Goal: Task Accomplishment & Management: Complete application form

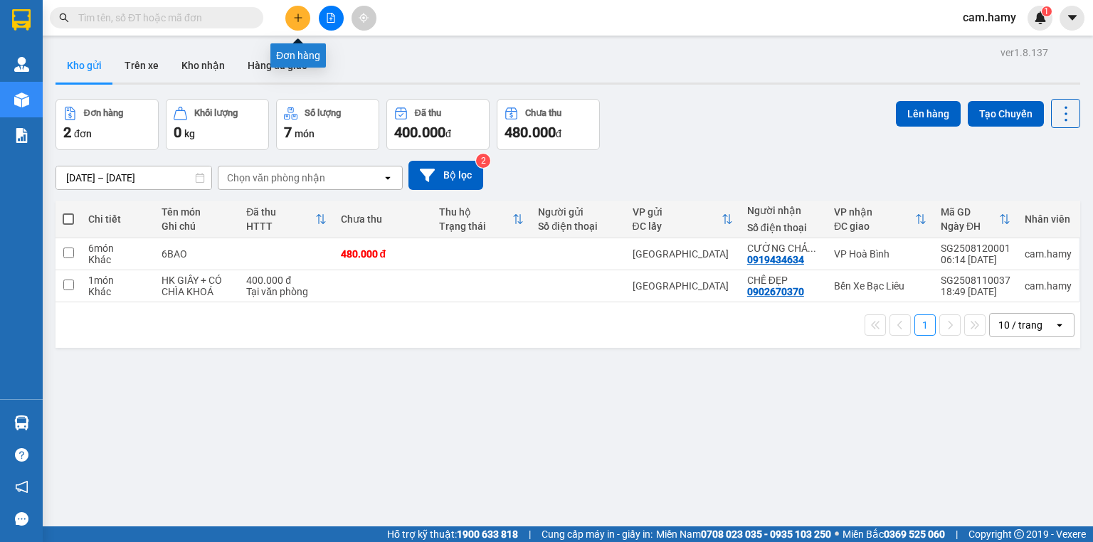
click at [299, 20] on icon "plus" at bounding box center [298, 18] width 10 height 10
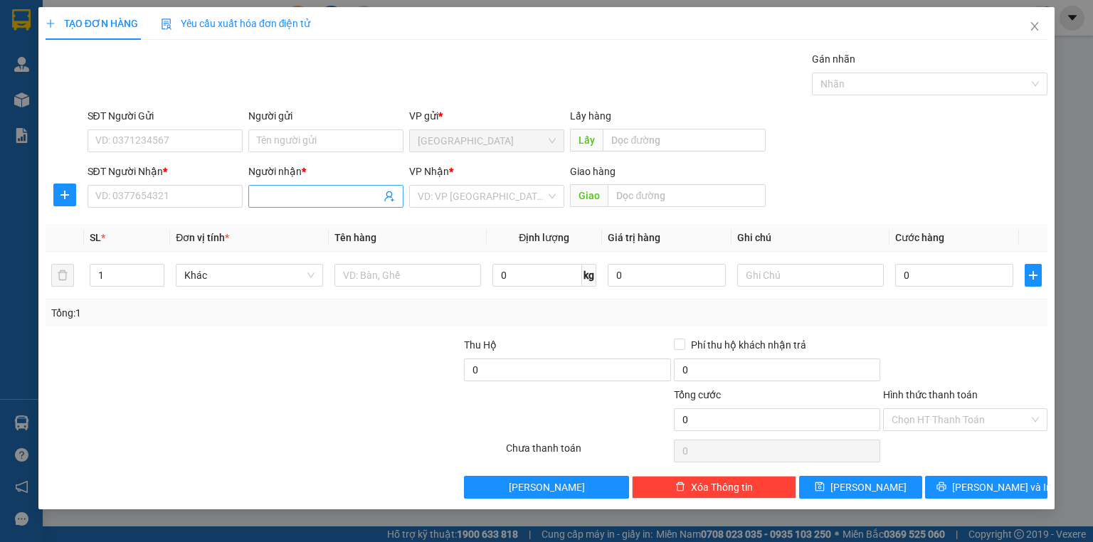
click at [309, 196] on input "Người nhận *" at bounding box center [319, 197] width 124 height 16
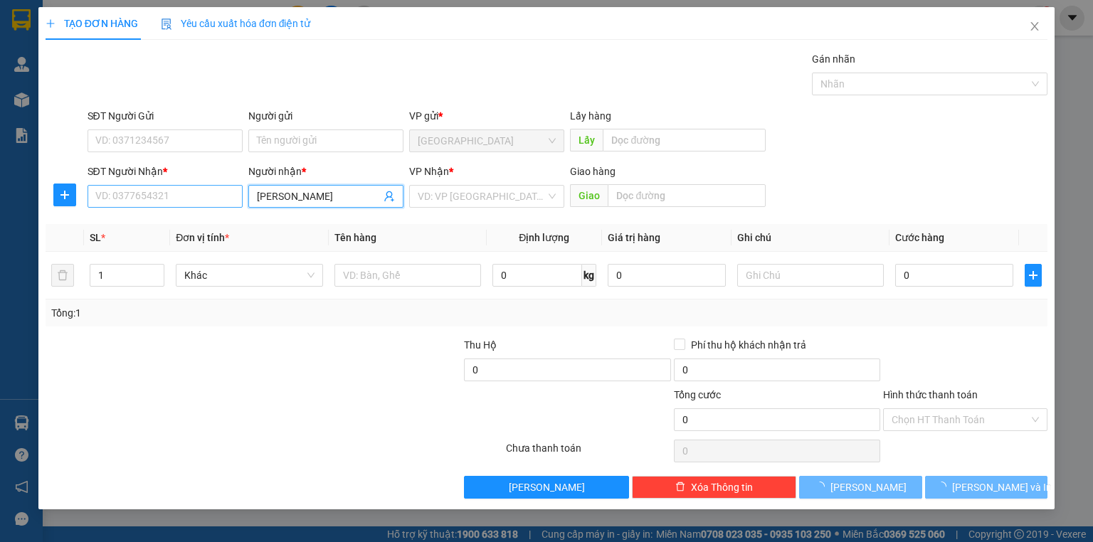
type input "[PERSON_NAME]"
click at [202, 194] on input "SĐT Người Nhận *" at bounding box center [165, 196] width 155 height 23
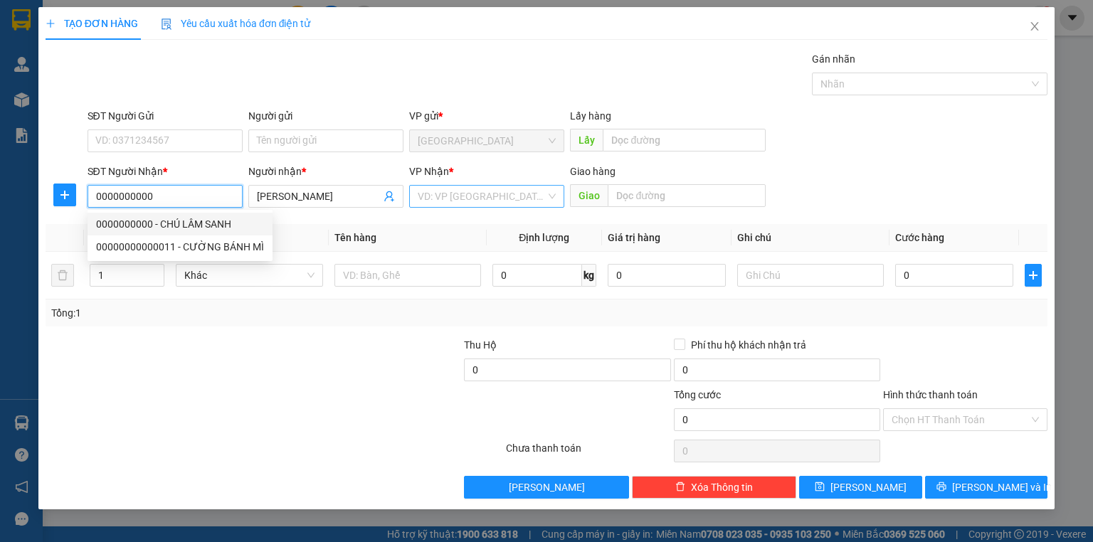
type input "0000000000"
click at [458, 200] on input "search" at bounding box center [482, 196] width 128 height 21
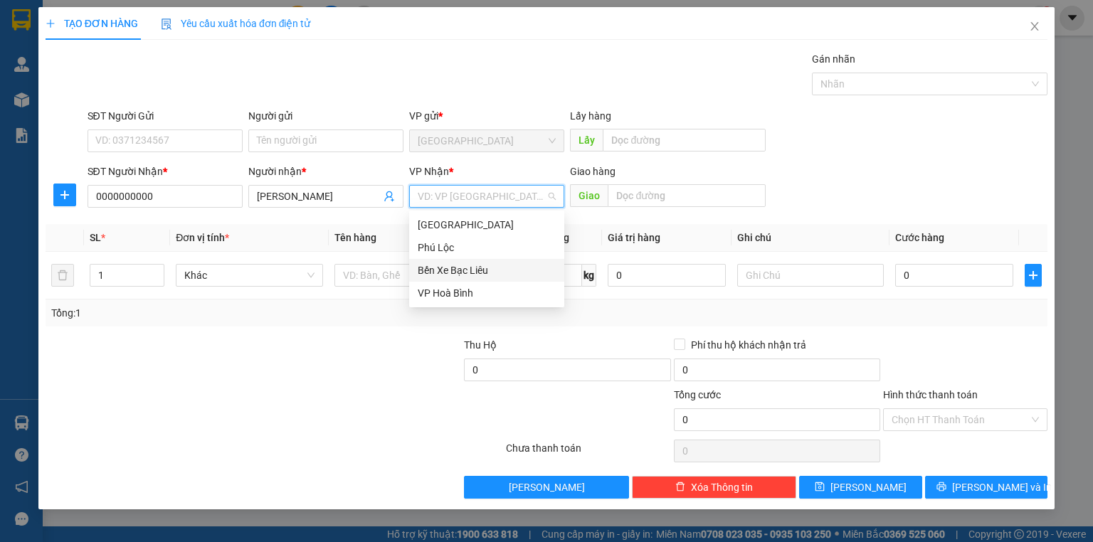
click at [464, 263] on div "Bến Xe Bạc Liêu" at bounding box center [487, 271] width 138 height 16
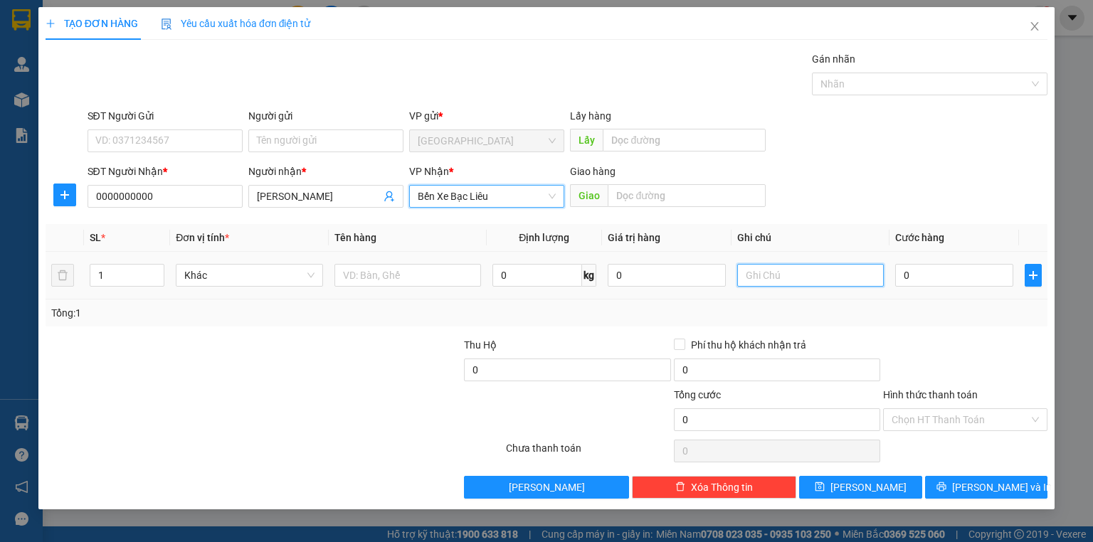
click at [773, 271] on input "text" at bounding box center [810, 275] width 147 height 23
type input "1 THÙNG A HƯNG THU TIỀN"
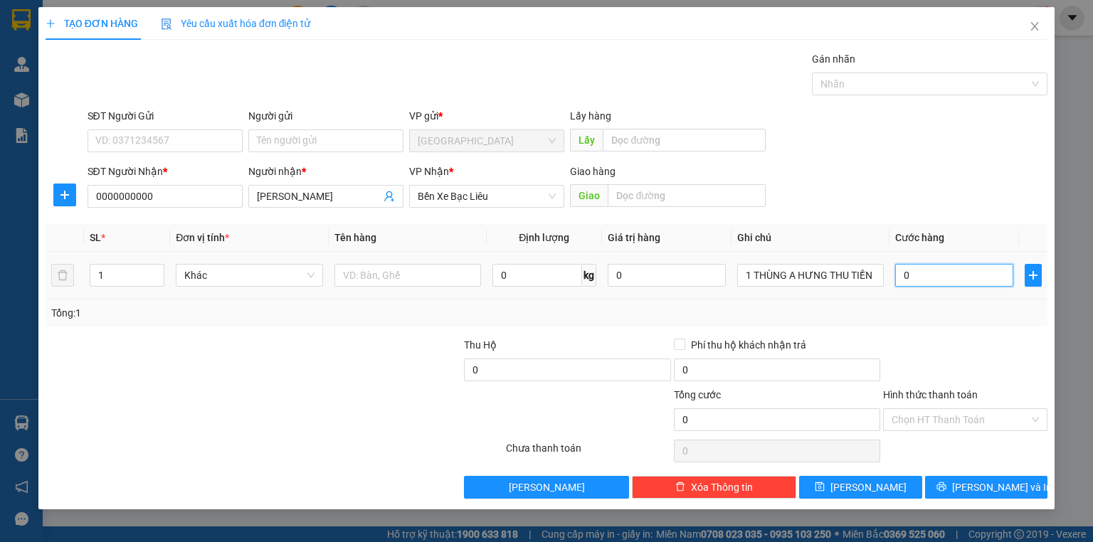
click at [932, 273] on input "0" at bounding box center [954, 275] width 118 height 23
click at [932, 276] on input "0" at bounding box center [954, 275] width 118 height 23
click at [977, 491] on span "[PERSON_NAME] và In" at bounding box center [1002, 488] width 100 height 16
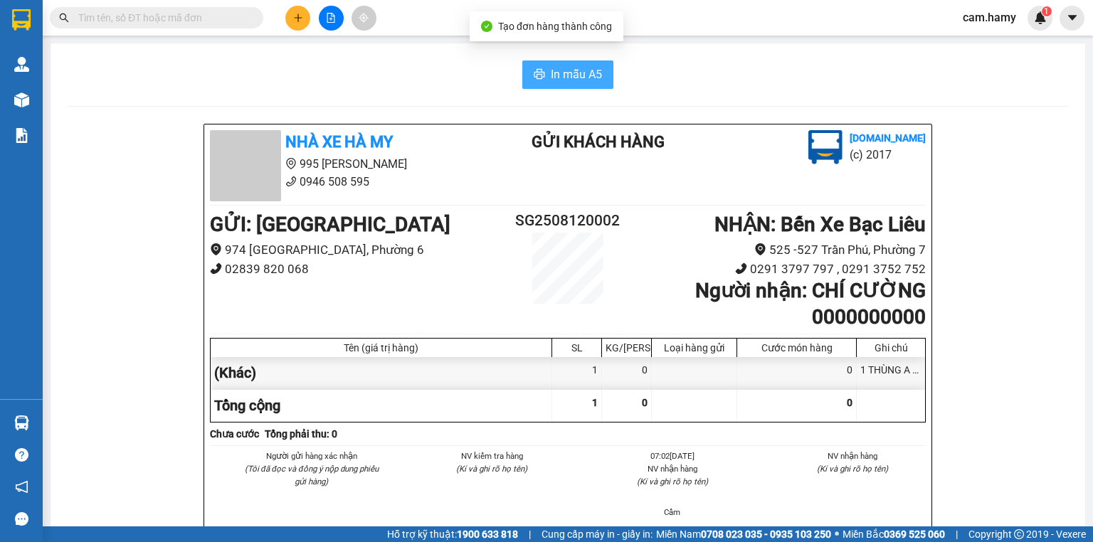
click at [551, 82] on span "In mẫu A5" at bounding box center [576, 74] width 51 height 18
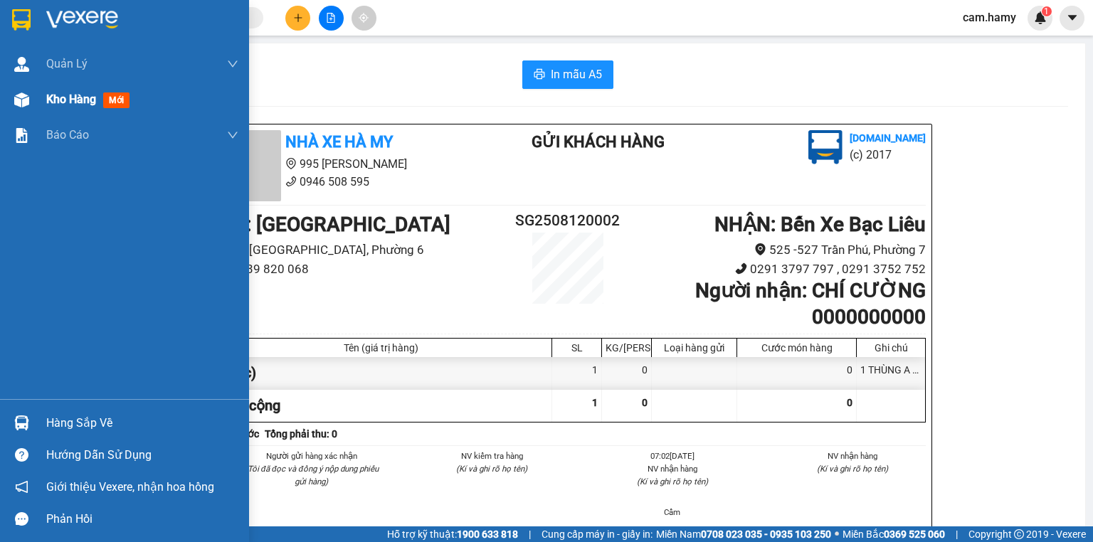
click at [81, 98] on span "Kho hàng" at bounding box center [71, 100] width 50 height 14
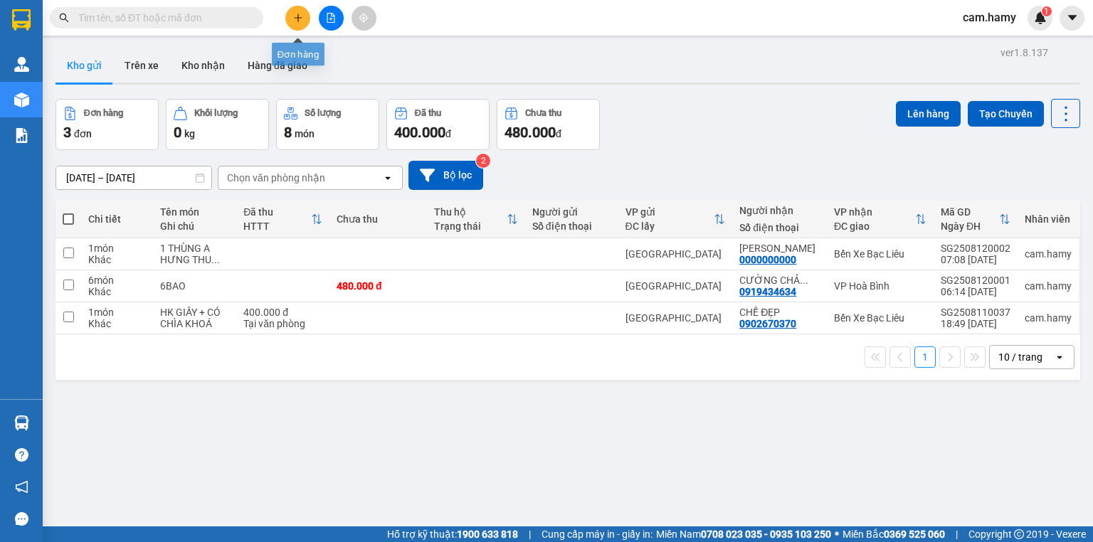
click at [301, 19] on icon "plus" at bounding box center [298, 18] width 10 height 10
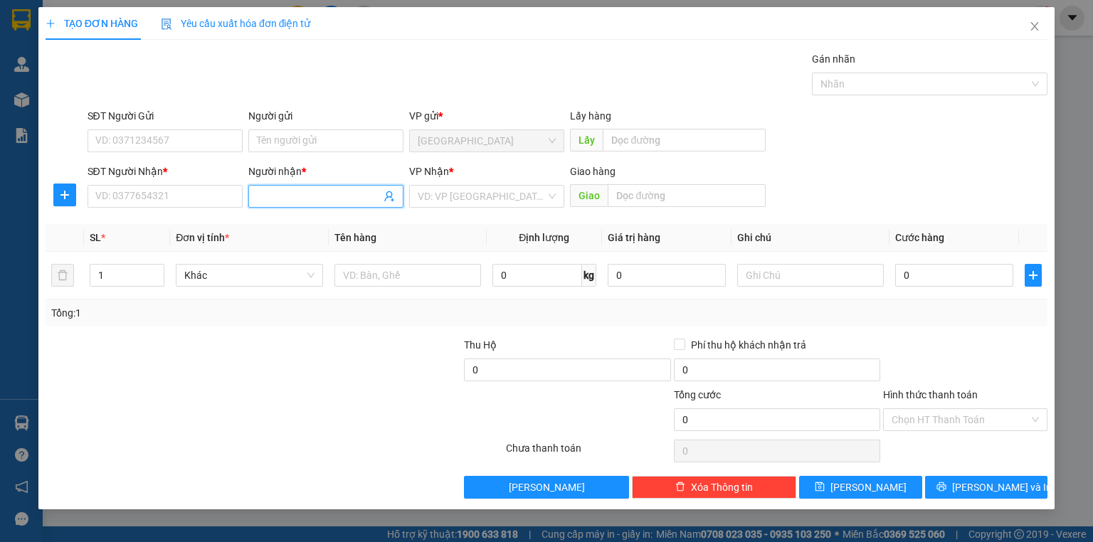
click at [298, 198] on input "Người nhận *" at bounding box center [319, 197] width 124 height 16
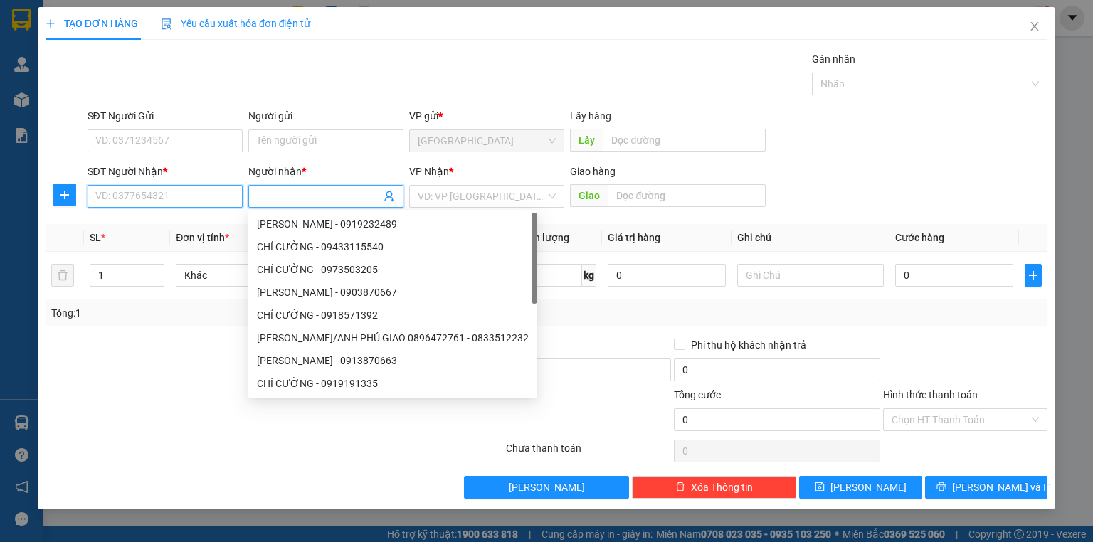
click at [194, 199] on input "SĐT Người Nhận *" at bounding box center [165, 196] width 155 height 23
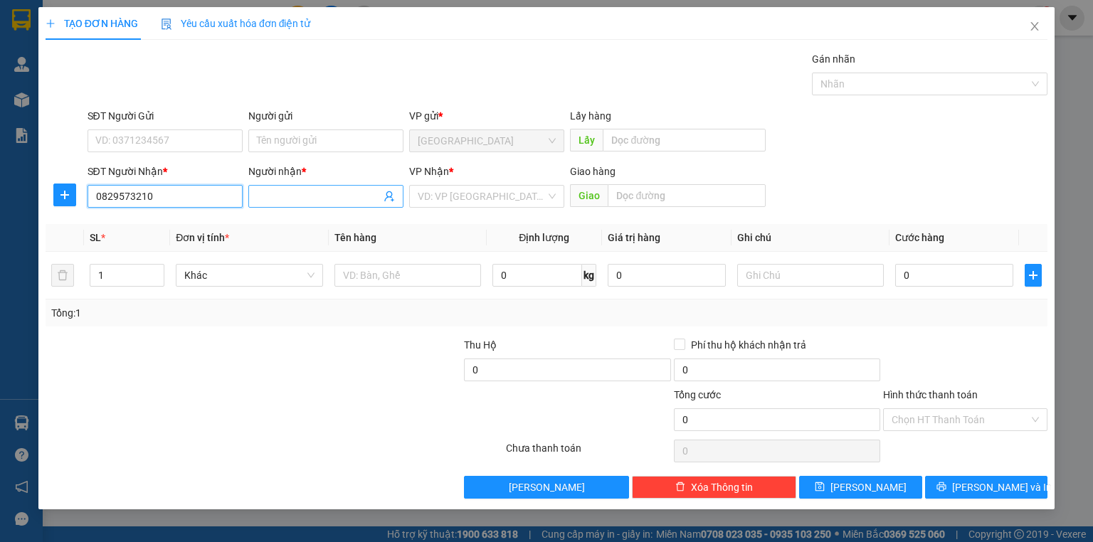
type input "0829573210"
click at [267, 197] on input "Người nhận *" at bounding box center [319, 197] width 124 height 16
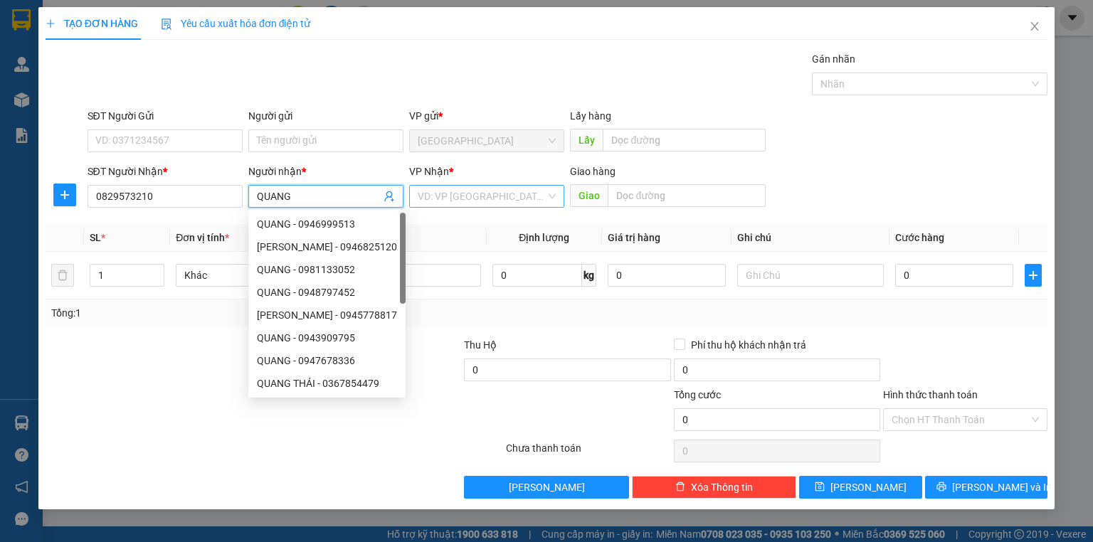
type input "QUANG"
click at [441, 199] on input "search" at bounding box center [482, 196] width 128 height 21
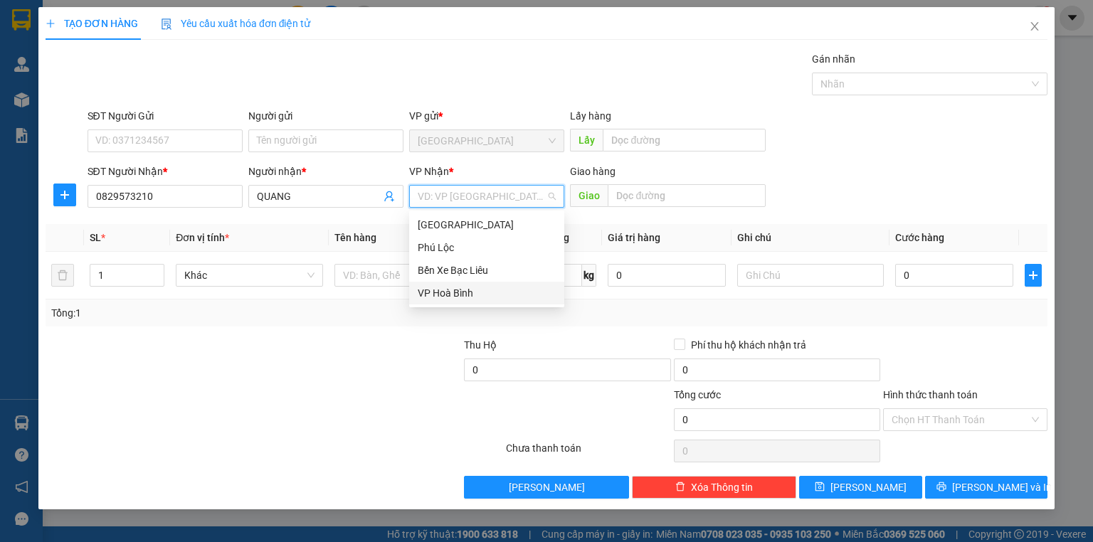
click at [469, 297] on div "VP Hoà Bình" at bounding box center [487, 293] width 138 height 16
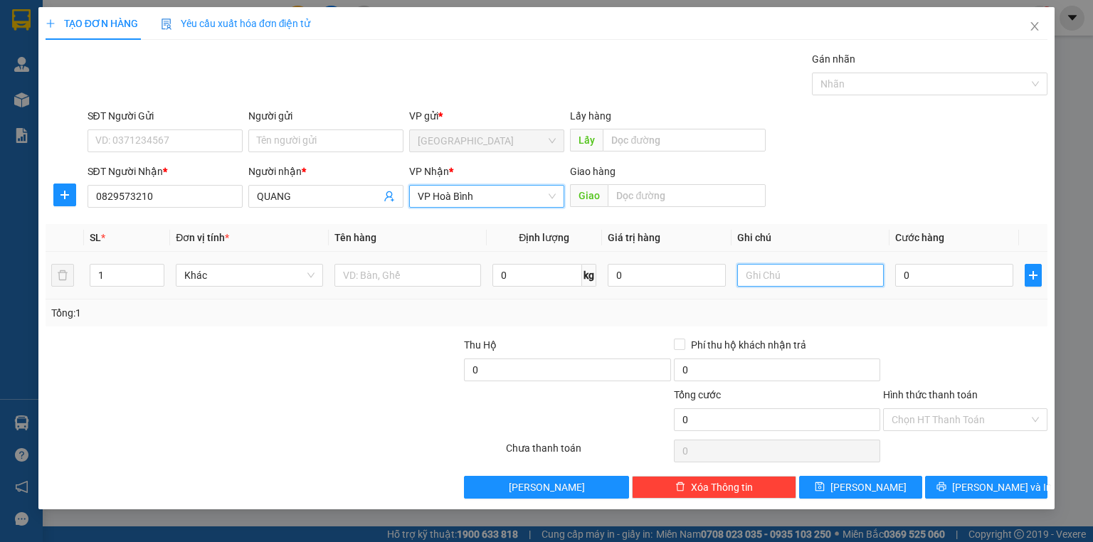
click at [773, 283] on input "text" at bounding box center [810, 275] width 147 height 23
type input "1 THÙNG"
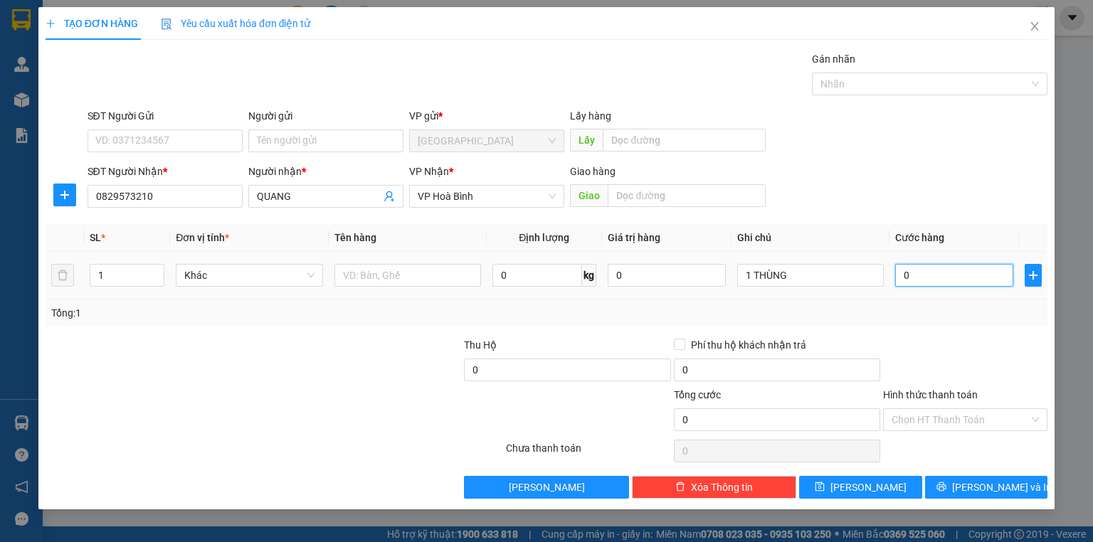
click at [956, 271] on input "0" at bounding box center [954, 275] width 118 height 23
type input "7"
type input "70"
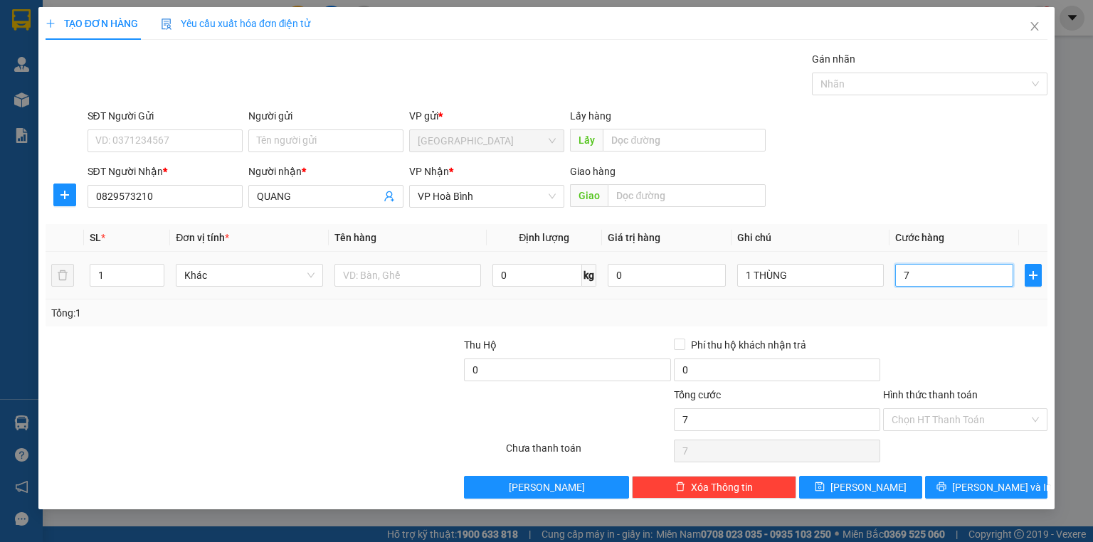
type input "70"
type input "70.000"
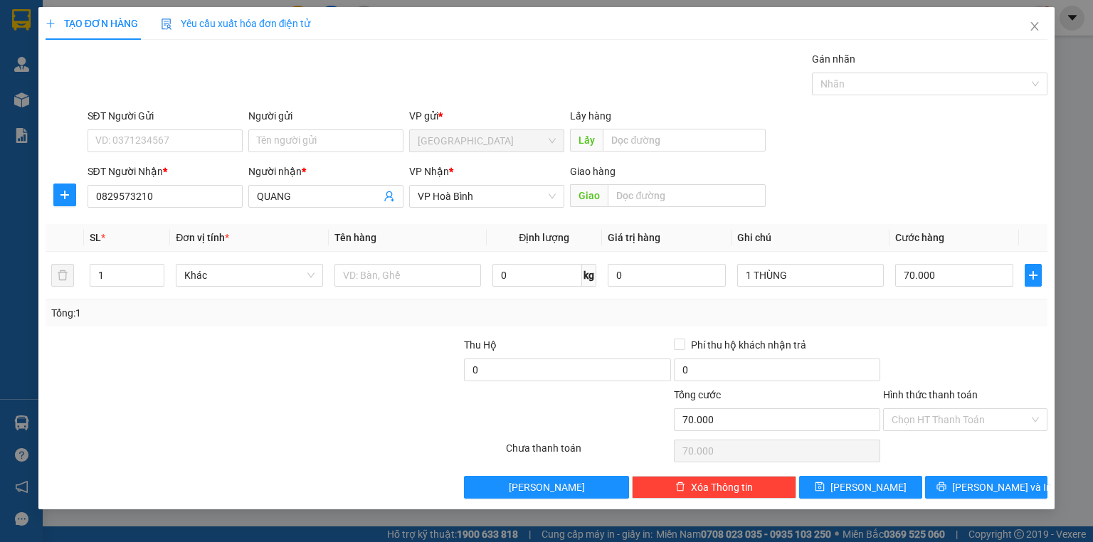
click at [949, 332] on div "Transit Pickup Surcharge Ids Transit Deliver Surcharge Ids Transit Deliver Surc…" at bounding box center [547, 275] width 1002 height 448
click at [946, 396] on label "Hình thức thanh toán" at bounding box center [930, 394] width 95 height 11
click at [946, 409] on input "Hình thức thanh toán" at bounding box center [960, 419] width 137 height 21
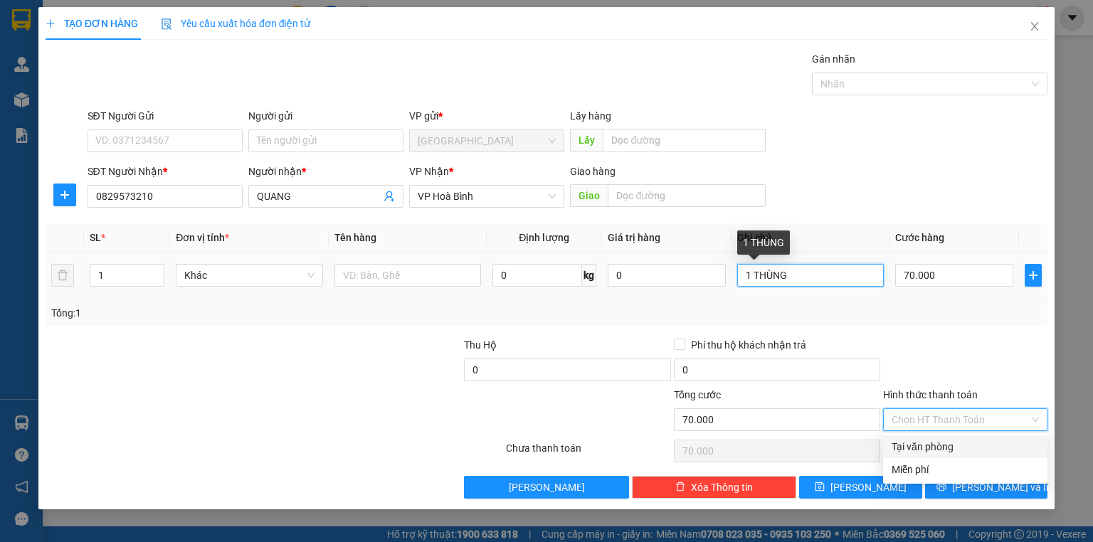
click at [797, 276] on input "1 THÙNG" at bounding box center [810, 275] width 147 height 23
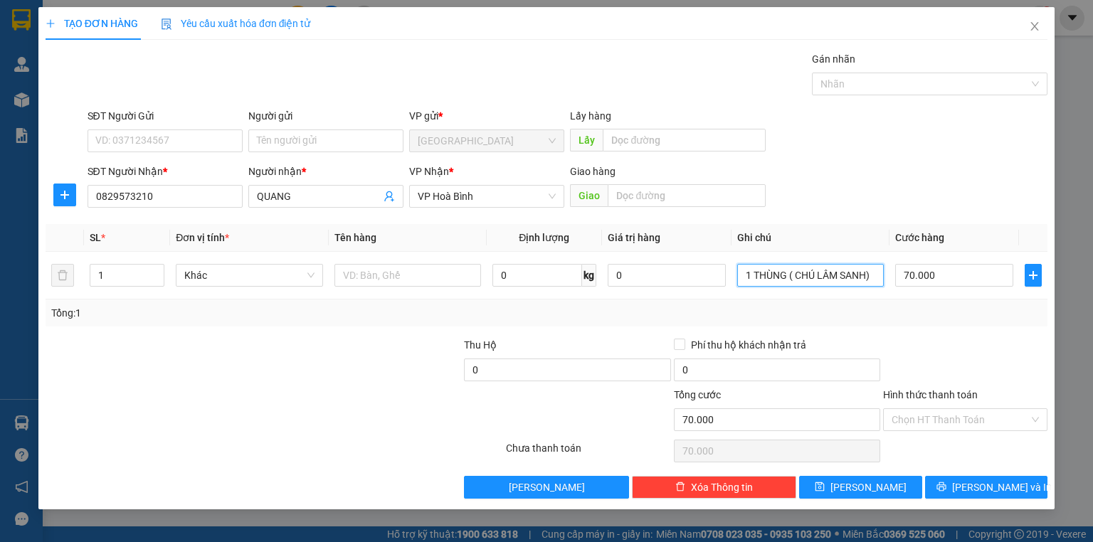
type input "1 THÙNG ( CHÚ LÂM SANH)"
click at [903, 315] on div "Tổng: 1" at bounding box center [546, 313] width 991 height 16
click at [940, 390] on label "Hình thức thanh toán" at bounding box center [930, 394] width 95 height 11
click at [940, 409] on input "Hình thức thanh toán" at bounding box center [960, 419] width 137 height 21
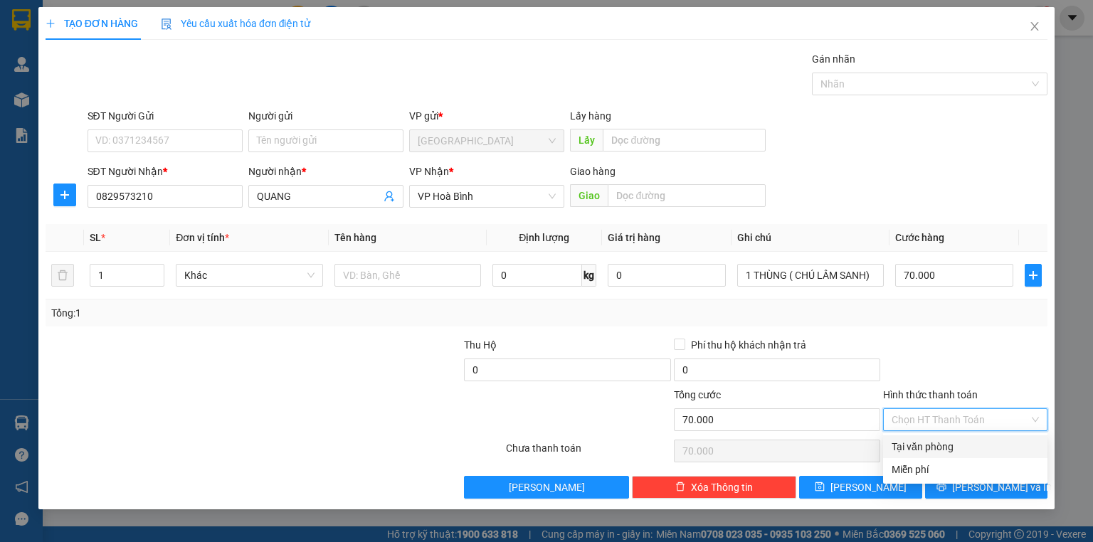
click at [943, 443] on div "Tại văn phòng" at bounding box center [965, 447] width 147 height 16
type input "0"
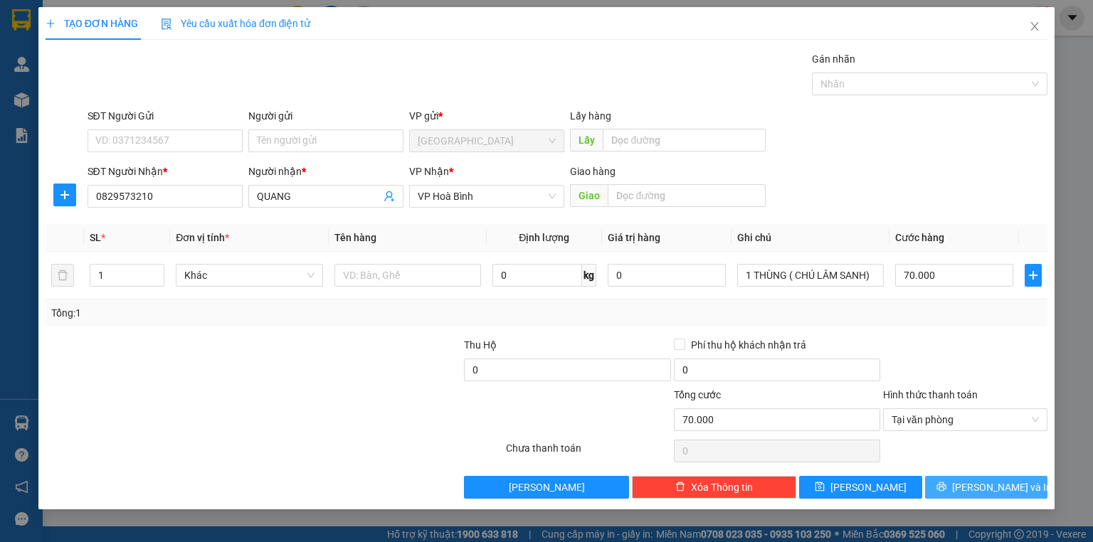
click at [947, 482] on icon "printer" at bounding box center [942, 487] width 10 height 10
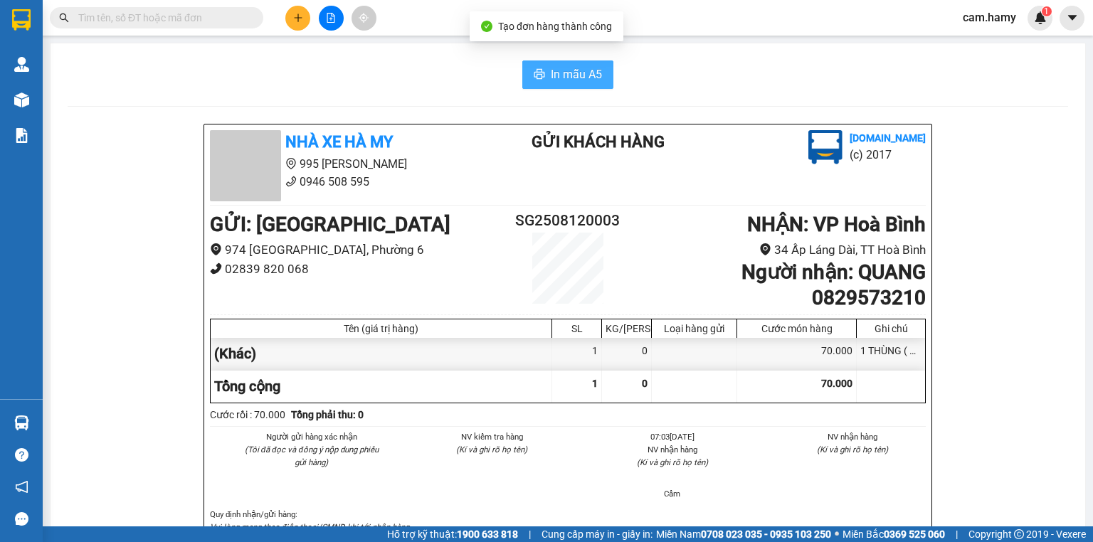
click at [561, 77] on span "In mẫu A5" at bounding box center [576, 74] width 51 height 18
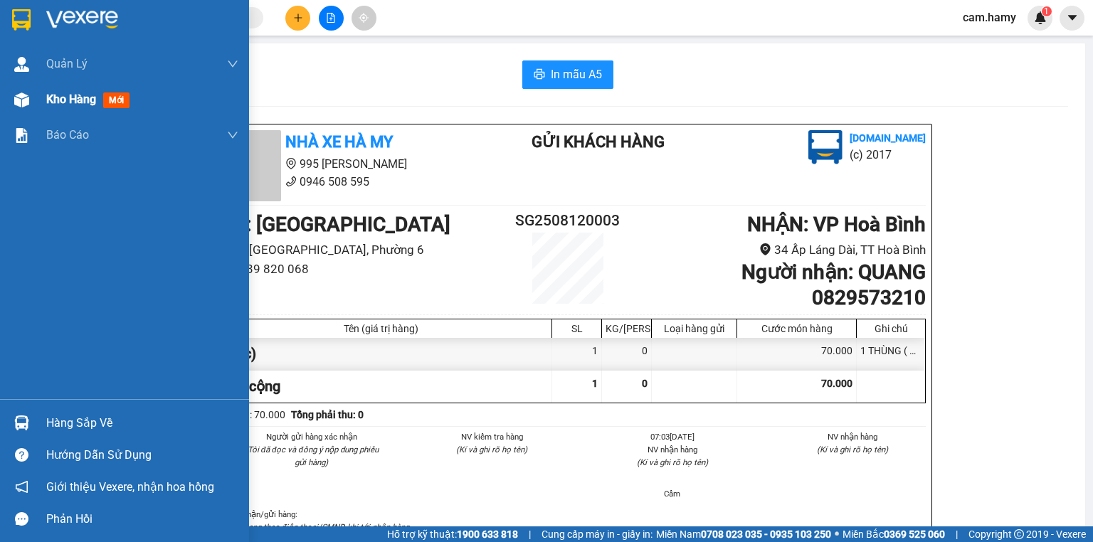
click at [57, 101] on span "Kho hàng" at bounding box center [71, 100] width 50 height 14
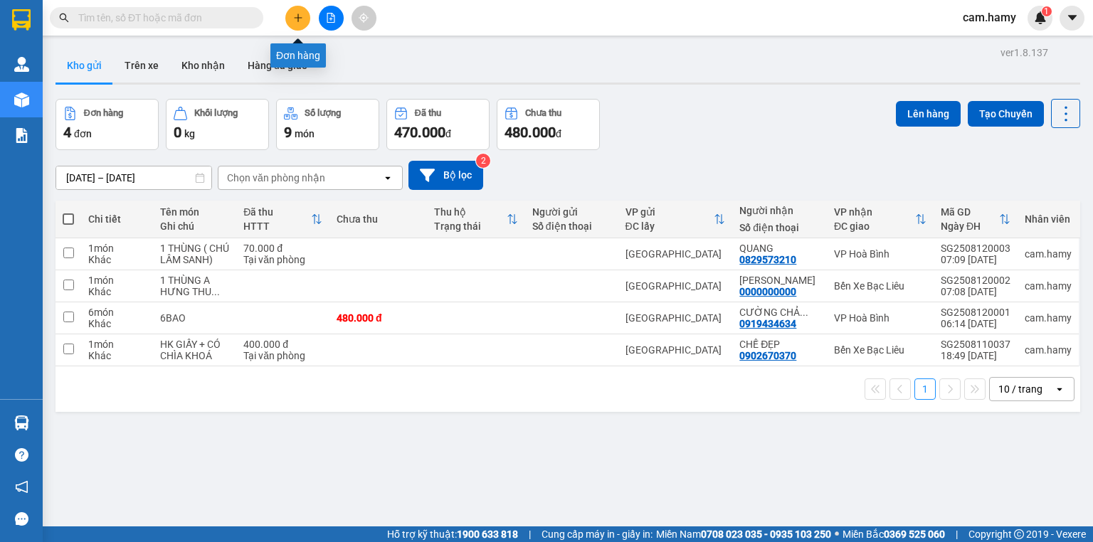
click at [294, 19] on icon "plus" at bounding box center [298, 18] width 10 height 10
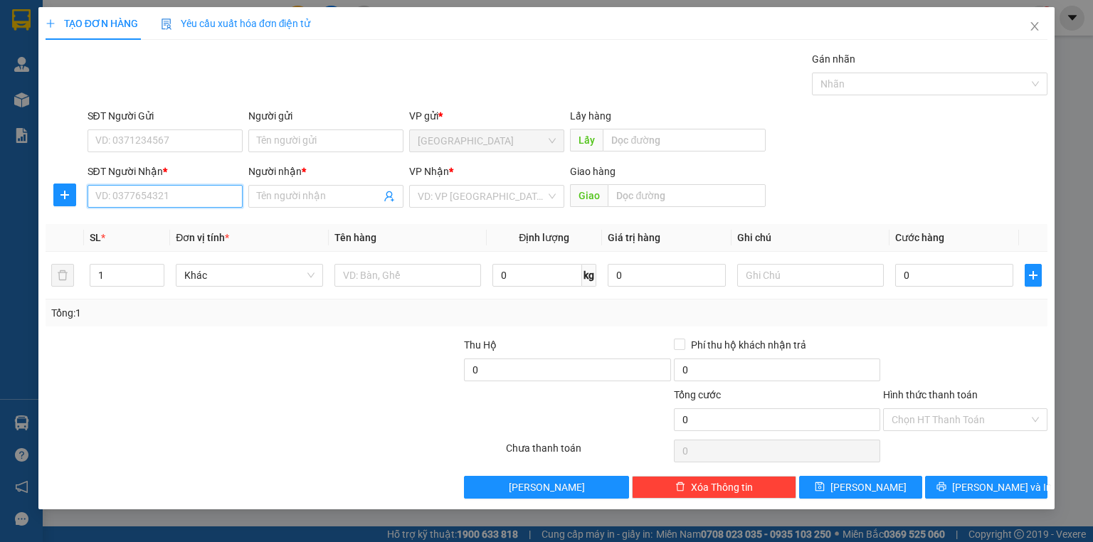
click at [167, 199] on input "SĐT Người Nhận *" at bounding box center [165, 196] width 155 height 23
type input "0917723504"
click at [164, 228] on div "0917723504 - HOA" at bounding box center [165, 224] width 138 height 16
type input "HOA"
type input "40.000"
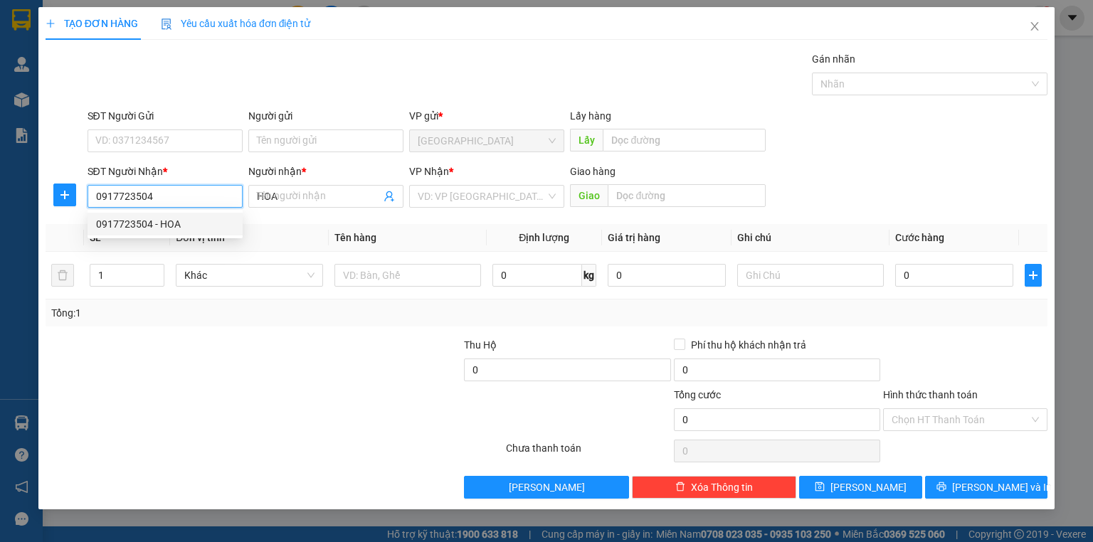
type input "40.000"
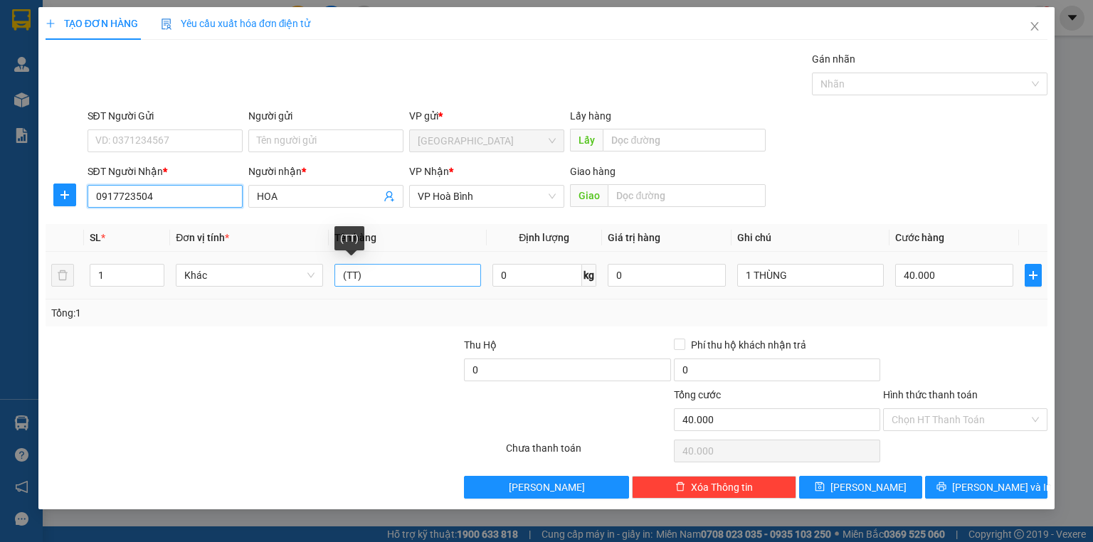
type input "0917723504"
click at [372, 279] on input "(TT)" at bounding box center [408, 275] width 147 height 23
type input "("
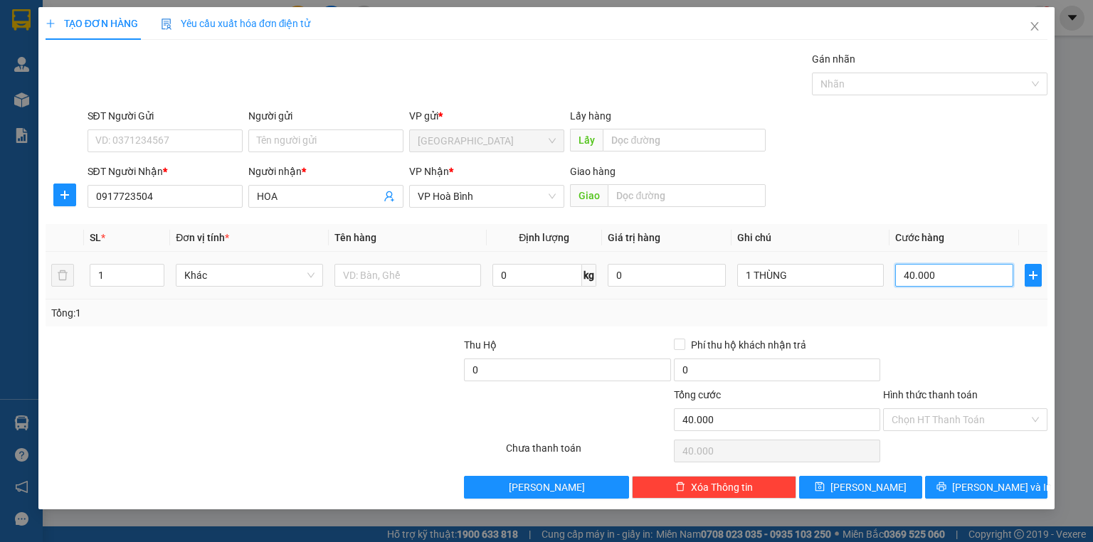
click at [954, 278] on input "40.000" at bounding box center [954, 275] width 118 height 23
type input "0"
type input "5"
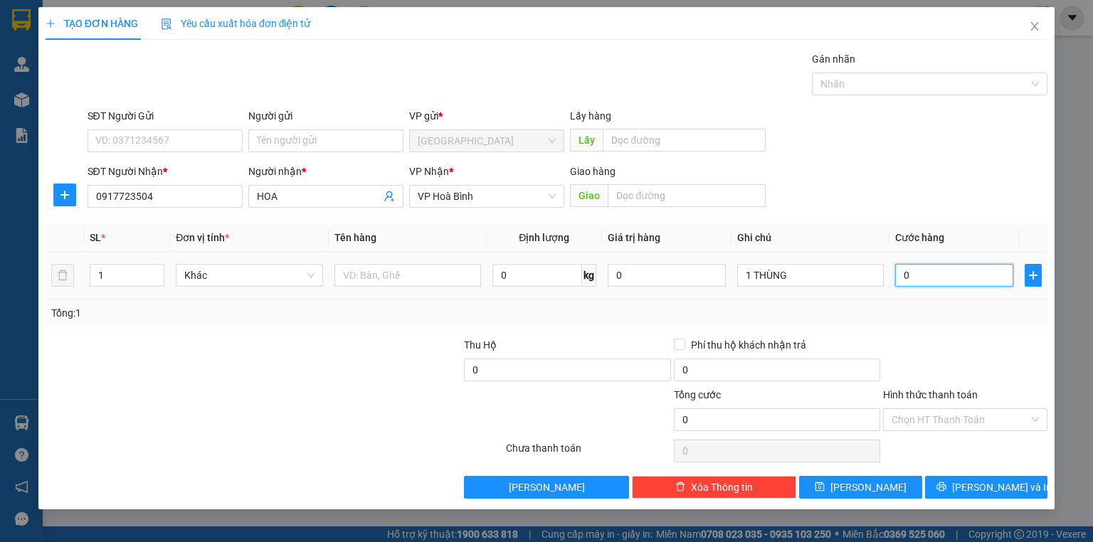
type input "5"
type input "050"
type input "50"
type input "050"
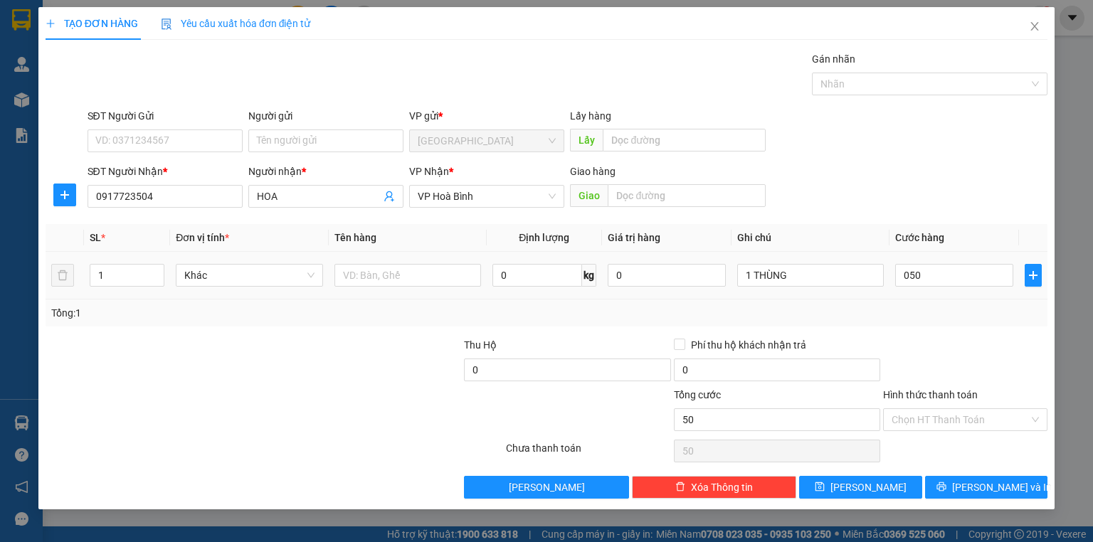
type input "50.000"
click at [947, 310] on div "Tổng: 1" at bounding box center [546, 313] width 991 height 16
click at [960, 391] on label "Hình thức thanh toán" at bounding box center [930, 394] width 95 height 11
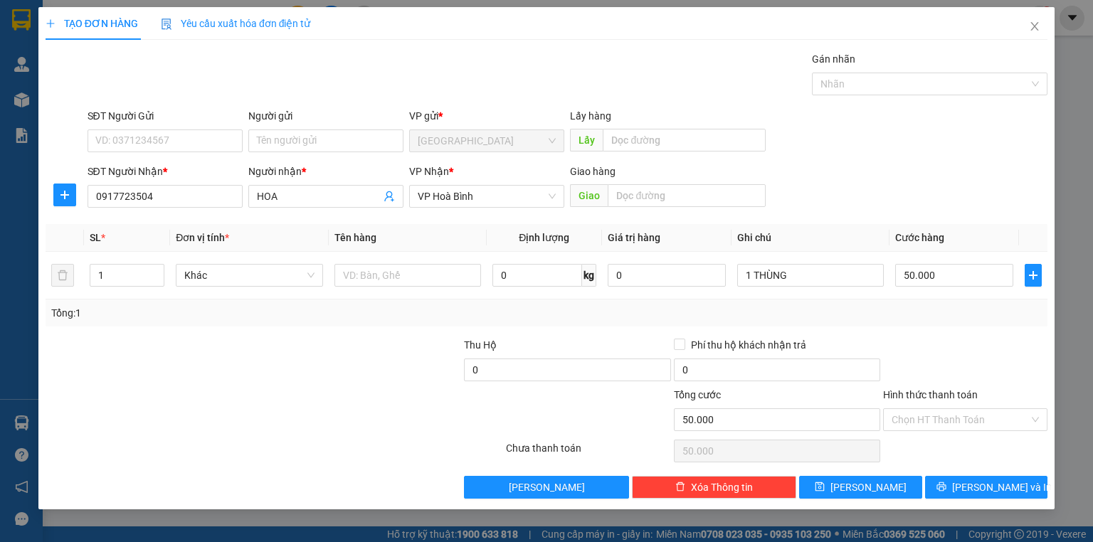
click at [960, 409] on input "Hình thức thanh toán" at bounding box center [960, 419] width 137 height 21
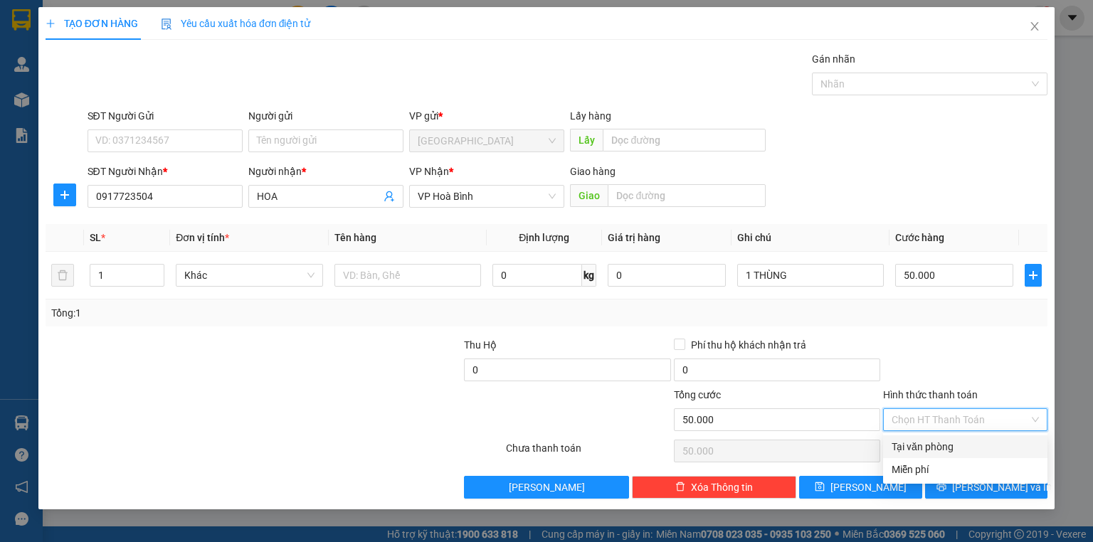
click at [942, 442] on div "Tại văn phòng" at bounding box center [965, 447] width 147 height 16
type input "0"
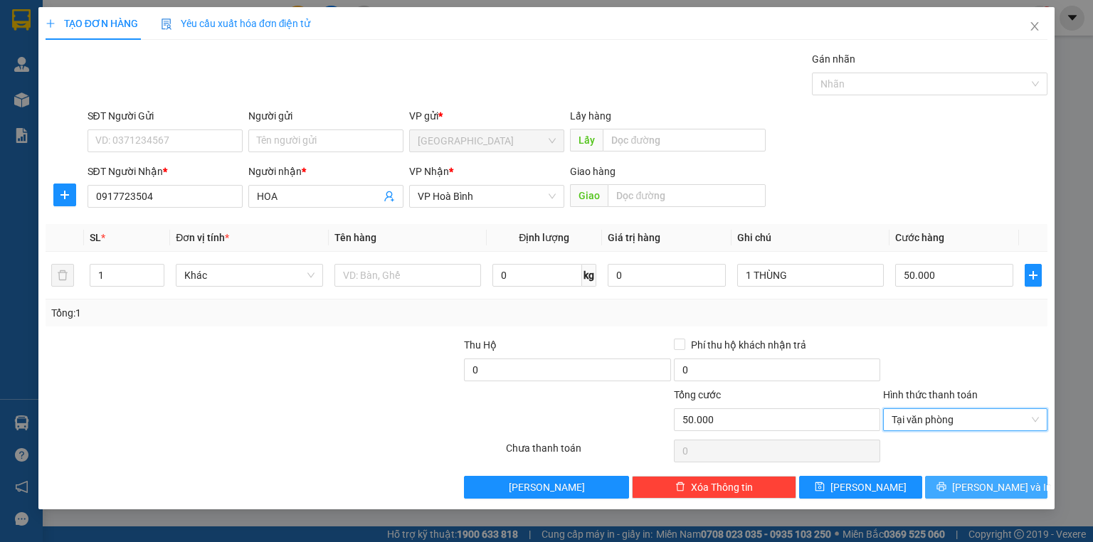
click at [967, 480] on button "[PERSON_NAME] và In" at bounding box center [986, 487] width 123 height 23
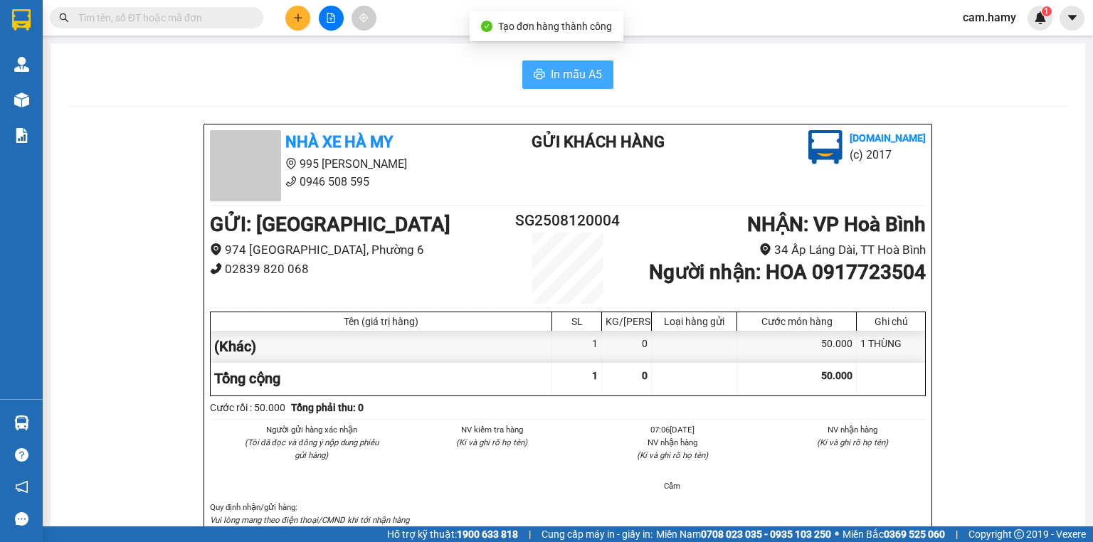
click at [570, 80] on span "In mẫu A5" at bounding box center [576, 74] width 51 height 18
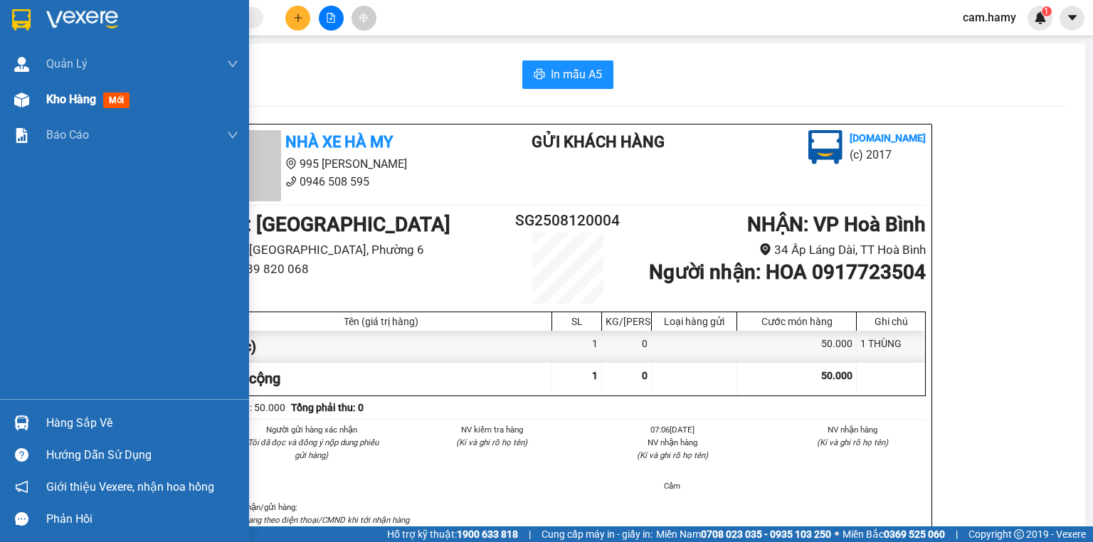
click at [29, 94] on div at bounding box center [21, 100] width 25 height 25
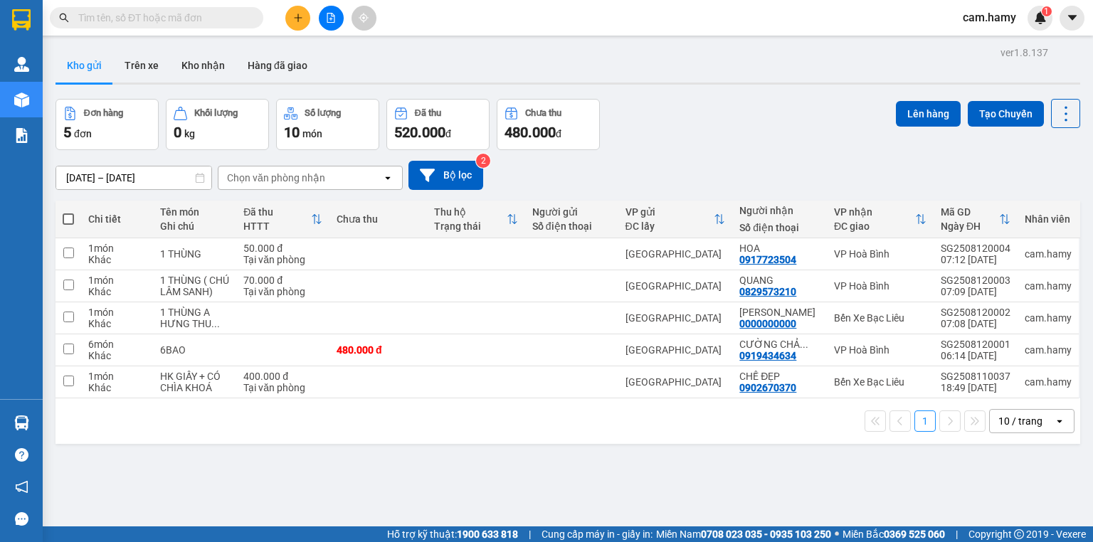
click at [1009, 419] on div "10 / trang" at bounding box center [1021, 421] width 44 height 14
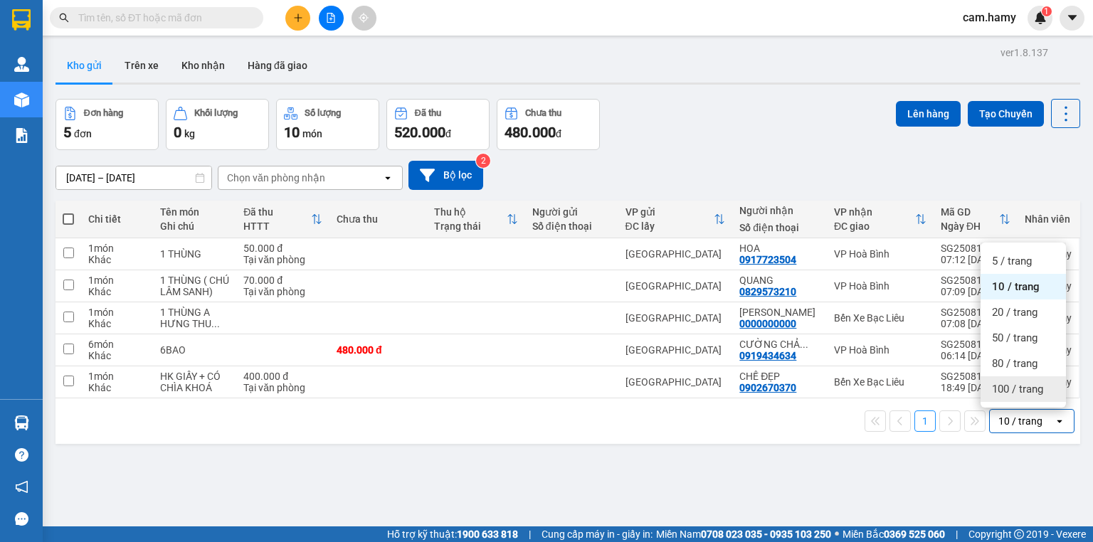
click at [1011, 389] on span "100 / trang" at bounding box center [1017, 389] width 51 height 14
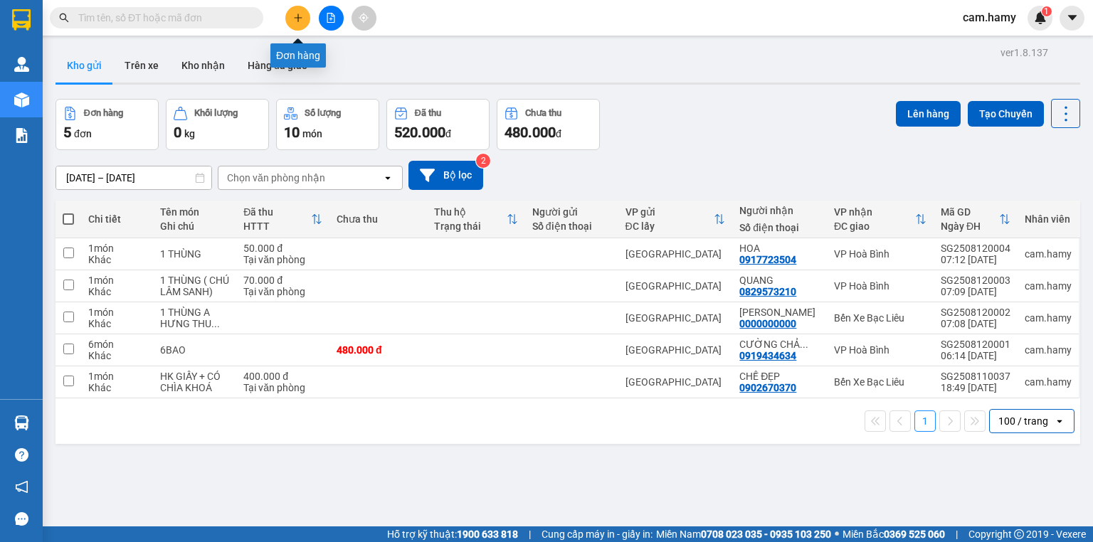
click at [304, 16] on button at bounding box center [297, 18] width 25 height 25
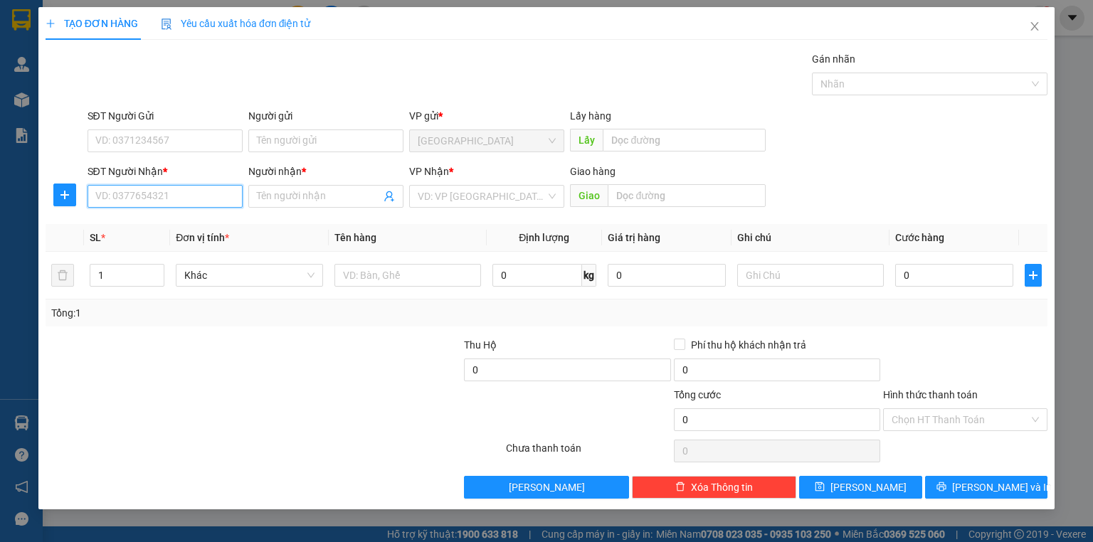
click at [183, 201] on input "SĐT Người Nhận *" at bounding box center [165, 196] width 155 height 23
type input "0947991988"
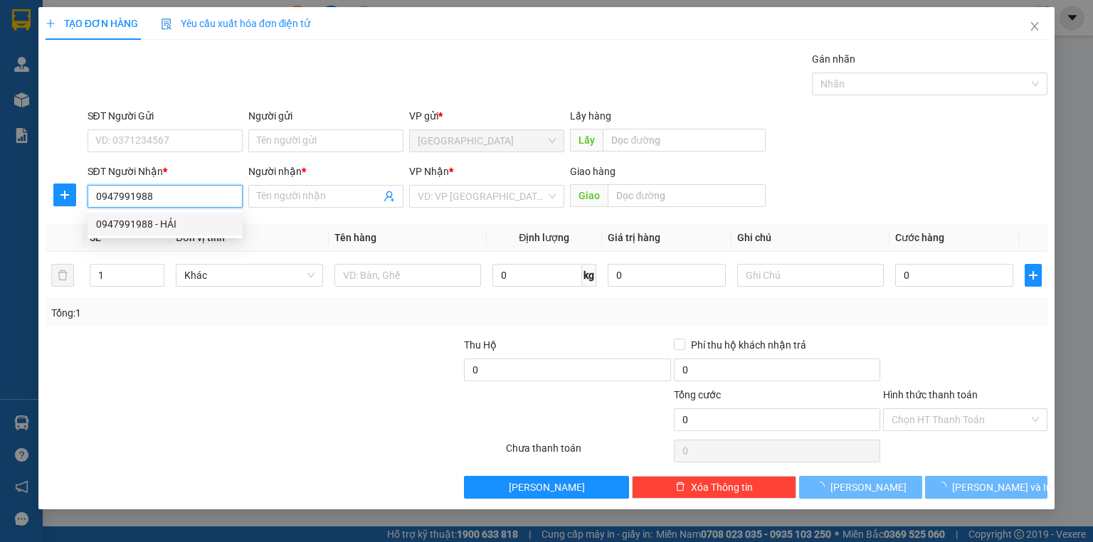
click at [162, 218] on div "0947991988 - HẢI" at bounding box center [165, 224] width 138 height 16
type input "HẢI"
type input "80.000"
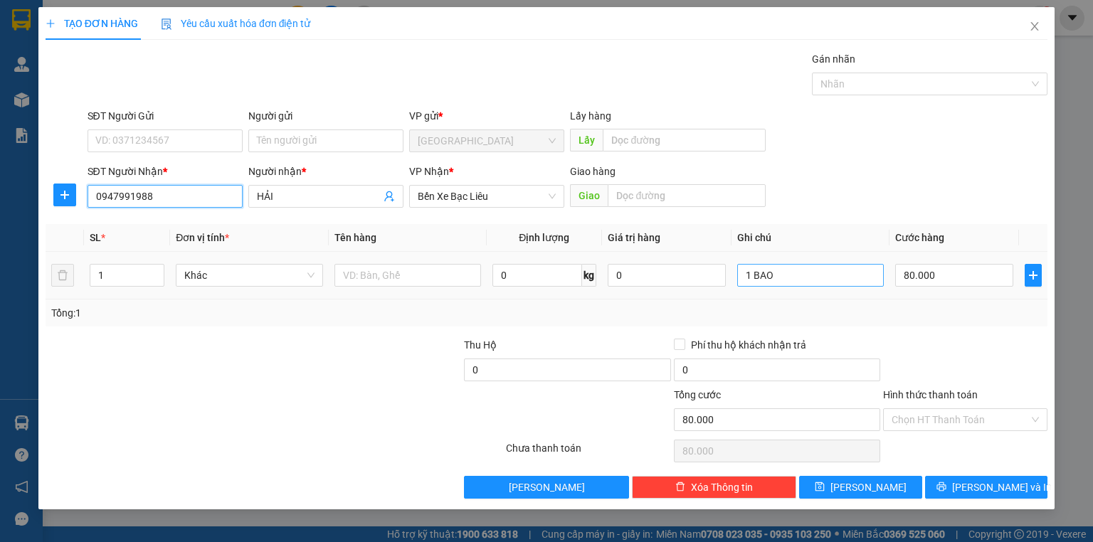
type input "0947991988"
click at [782, 280] on input "1 BAO" at bounding box center [810, 275] width 147 height 23
type input "1 THÙNG"
click at [942, 324] on div "Tổng: 1" at bounding box center [547, 313] width 1002 height 27
click at [935, 282] on input "80.000" at bounding box center [954, 275] width 118 height 23
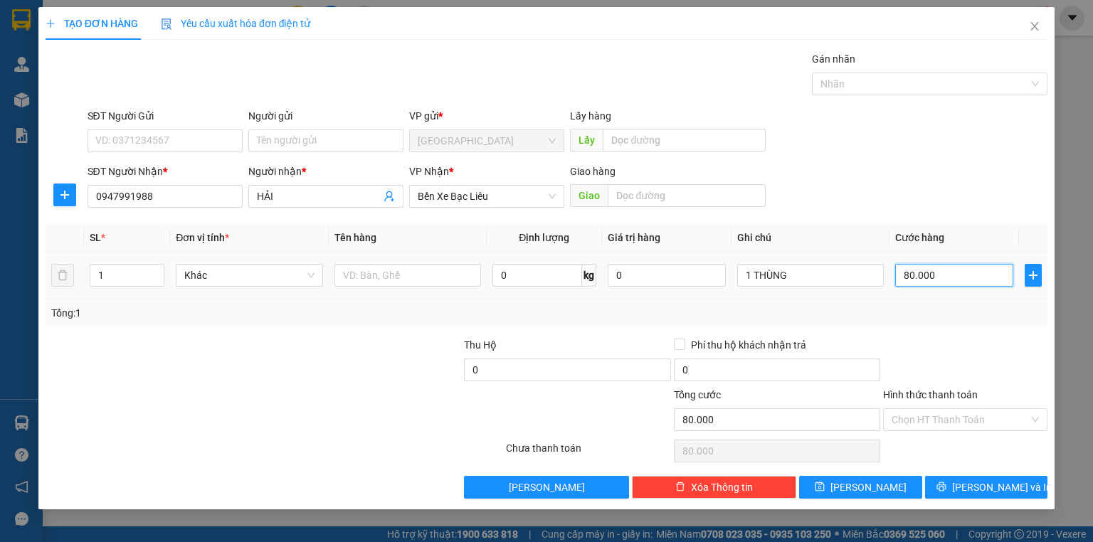
click at [935, 281] on input "80.000" at bounding box center [954, 275] width 118 height 23
click at [930, 339] on div at bounding box center [965, 362] width 167 height 50
click at [982, 483] on span "[PERSON_NAME] và In" at bounding box center [1002, 488] width 100 height 16
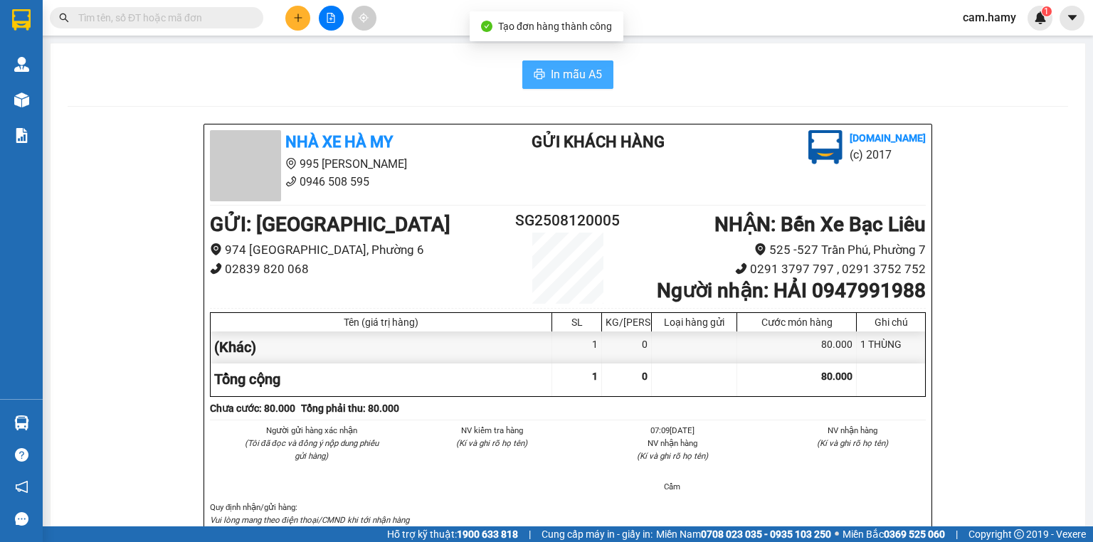
click at [567, 70] on span "In mẫu A5" at bounding box center [576, 74] width 51 height 18
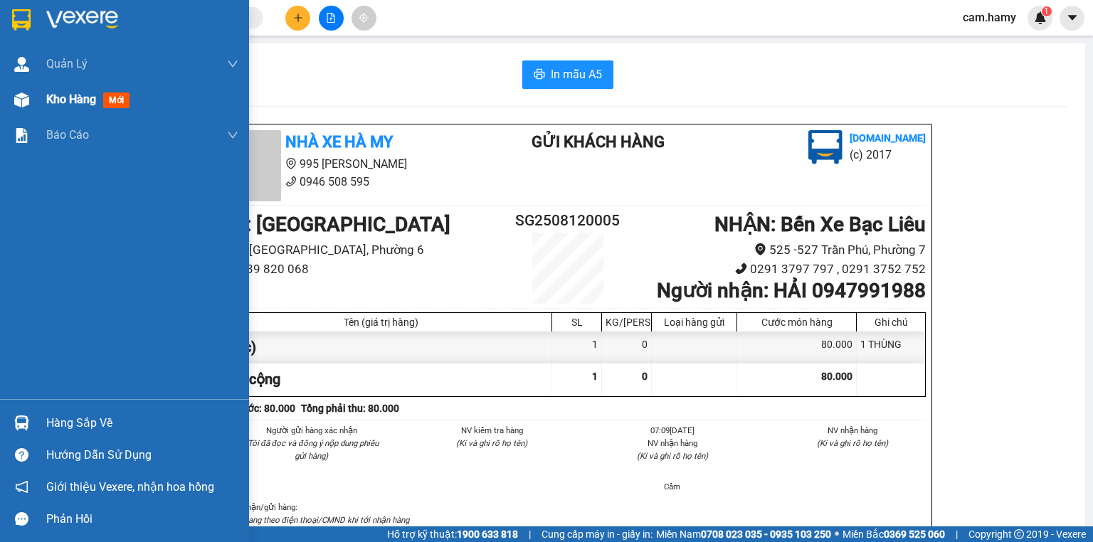
click at [31, 97] on div at bounding box center [21, 100] width 25 height 25
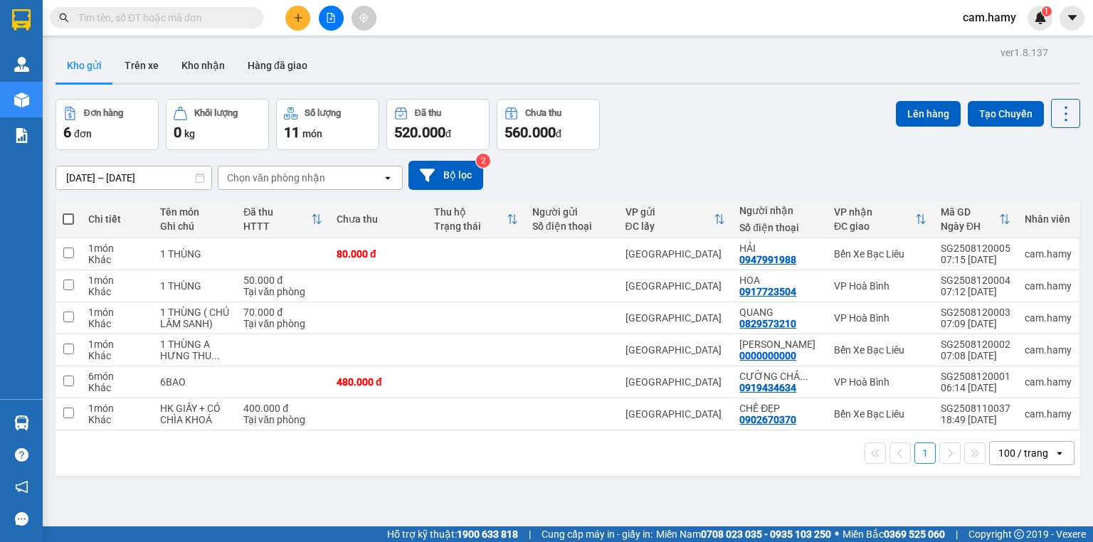
click at [1014, 451] on div "100 / trang" at bounding box center [1024, 453] width 50 height 14
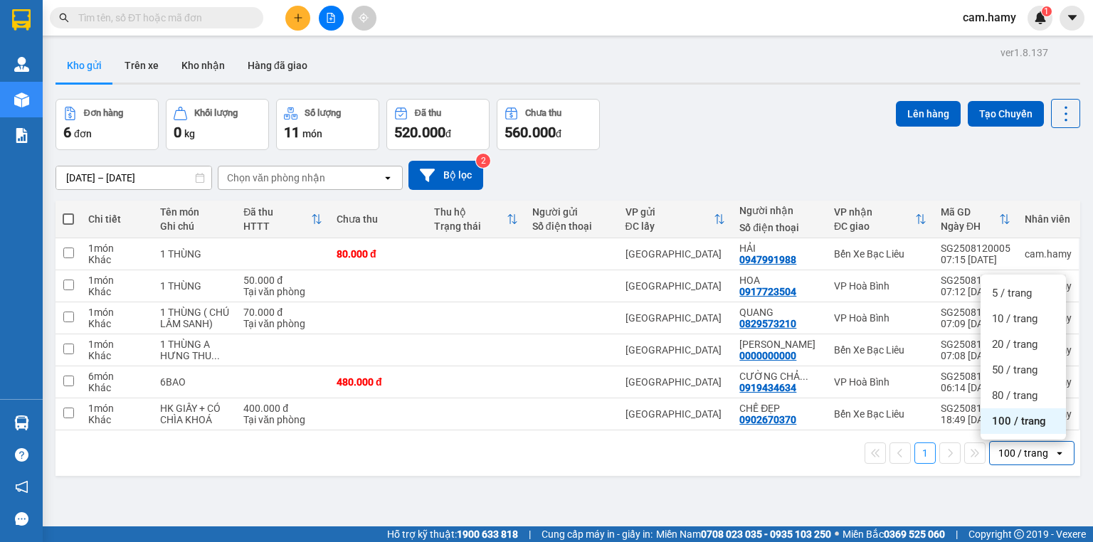
click at [1014, 451] on div "100 / trang" at bounding box center [1024, 453] width 50 height 14
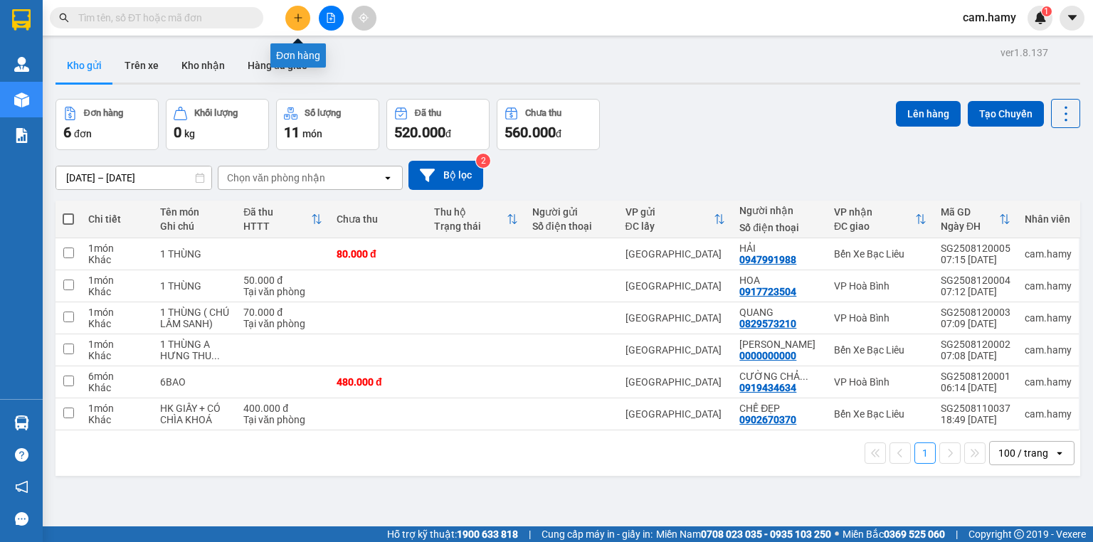
click at [305, 18] on button at bounding box center [297, 18] width 25 height 25
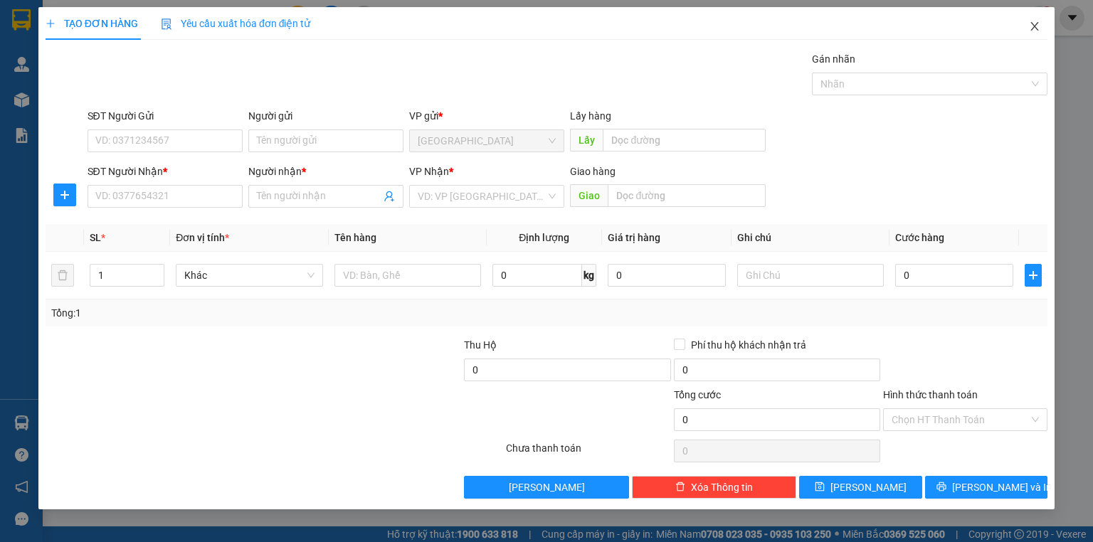
click at [1031, 25] on icon "close" at bounding box center [1034, 26] width 11 height 11
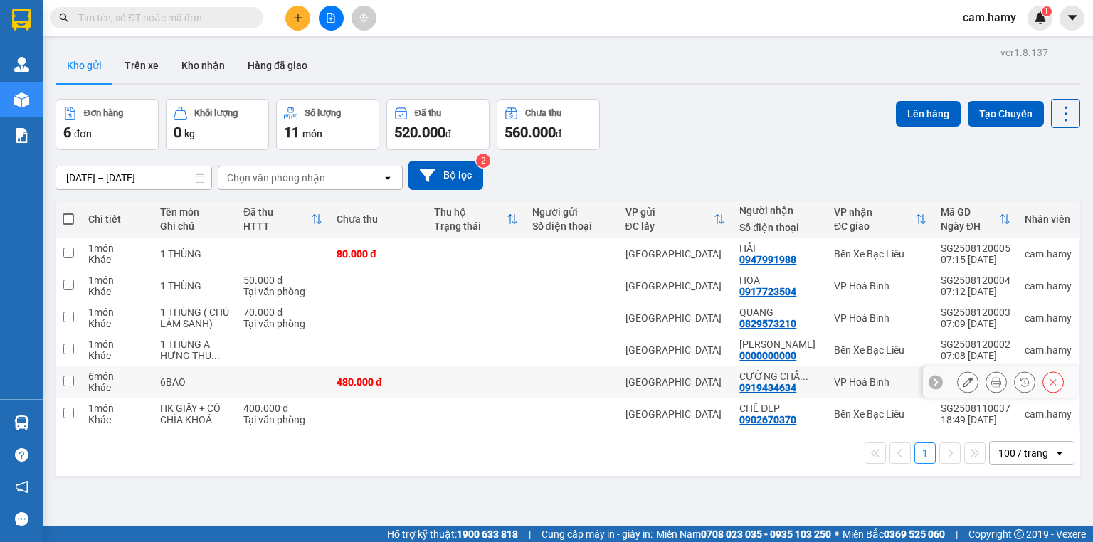
scroll to position [65, 0]
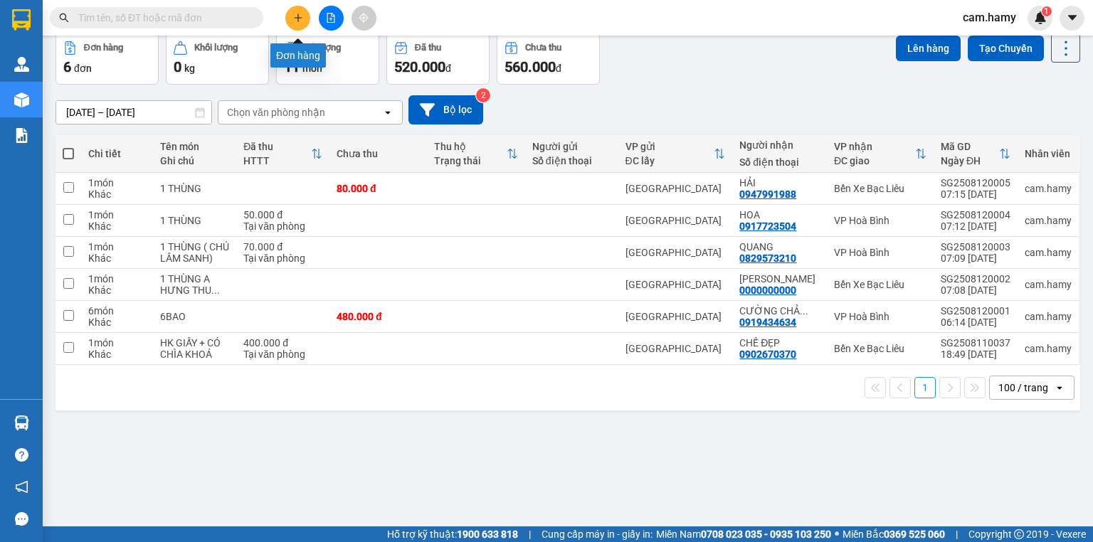
click at [295, 20] on icon "plus" at bounding box center [298, 18] width 10 height 10
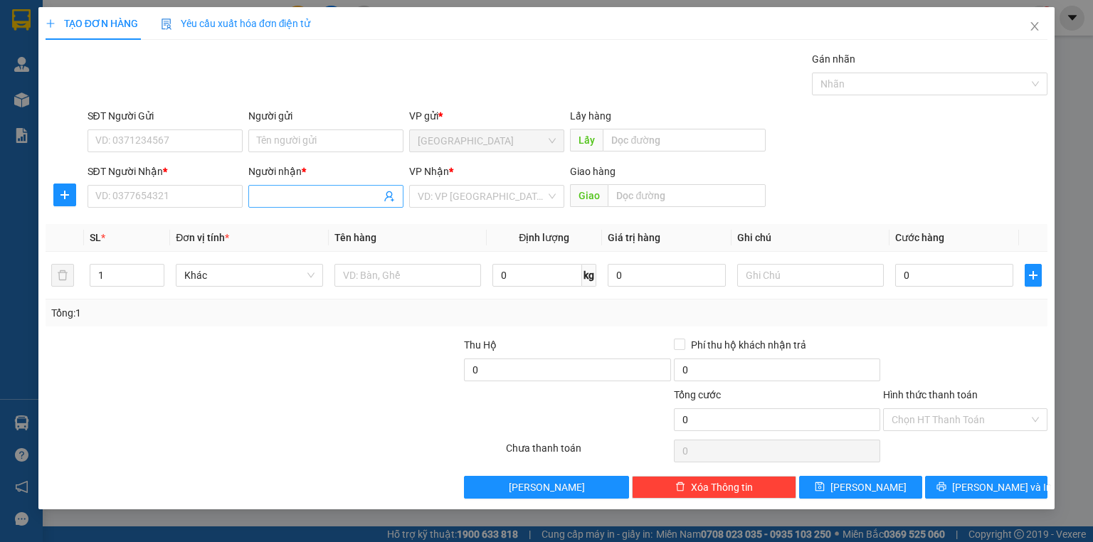
click at [286, 191] on input "Người nhận *" at bounding box center [319, 197] width 124 height 16
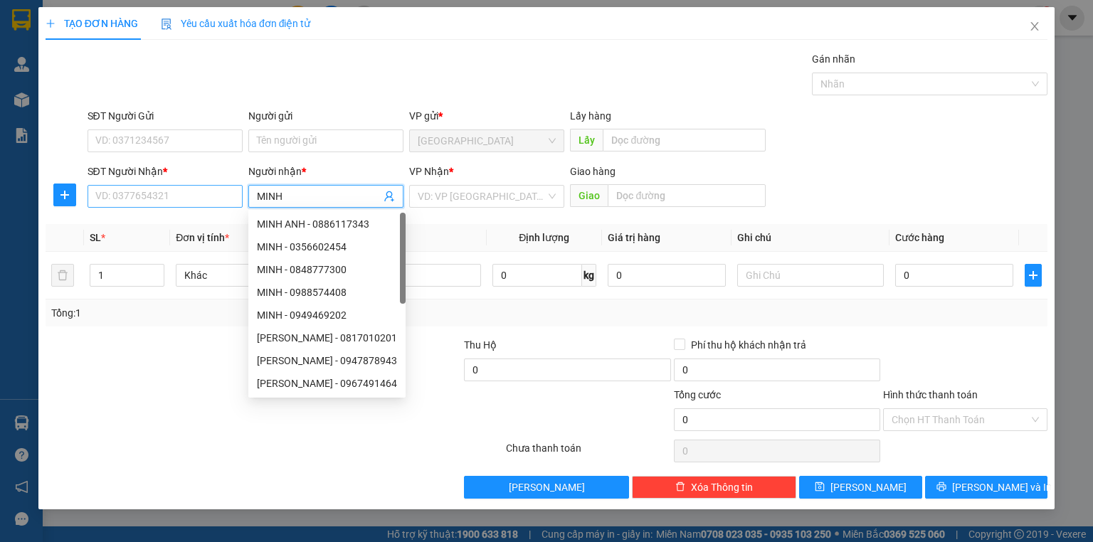
type input "MINH"
click at [223, 203] on input "SĐT Người Nhận *" at bounding box center [165, 196] width 155 height 23
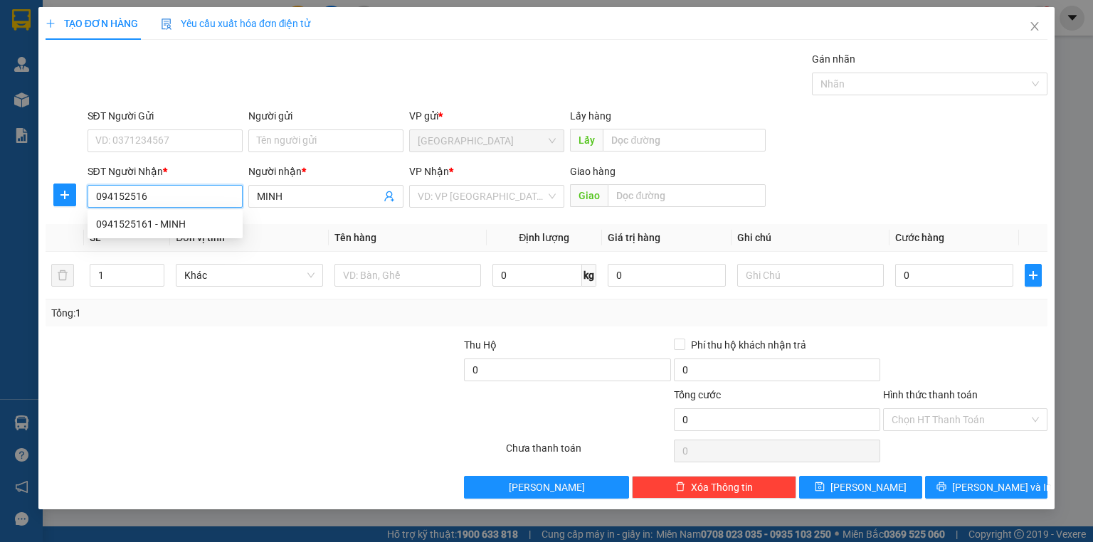
type input "0941525161"
click at [171, 225] on div "0941525161 - MINH" at bounding box center [165, 224] width 138 height 16
type input "1.500.000"
type input "150.000"
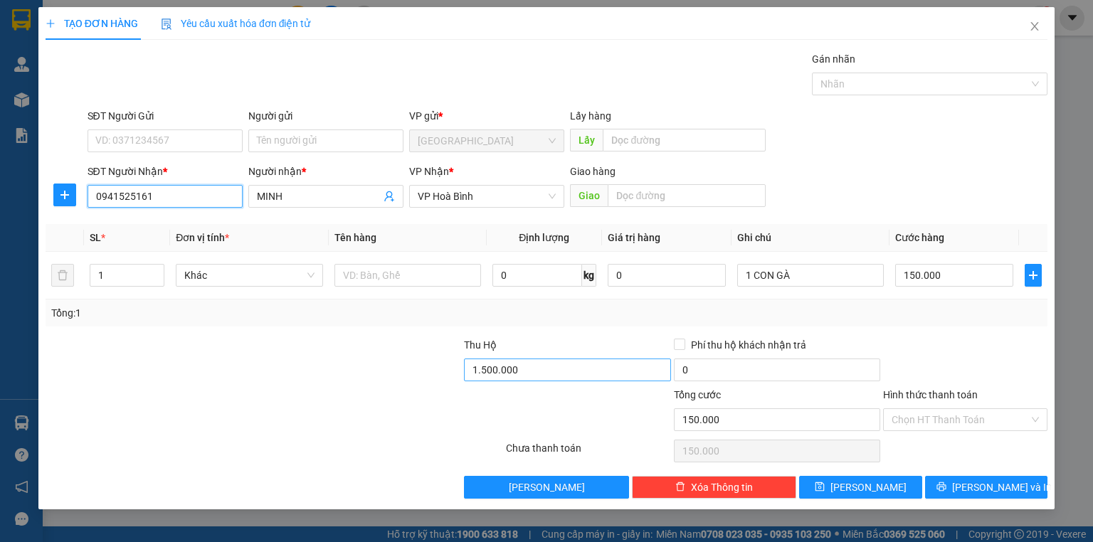
type input "0941525161"
click at [522, 377] on input "1.500.000" at bounding box center [567, 370] width 206 height 23
click at [544, 345] on div "Thu Hộ" at bounding box center [567, 345] width 206 height 16
type input "1.500.000"
click at [934, 393] on label "Hình thức thanh toán" at bounding box center [930, 394] width 95 height 11
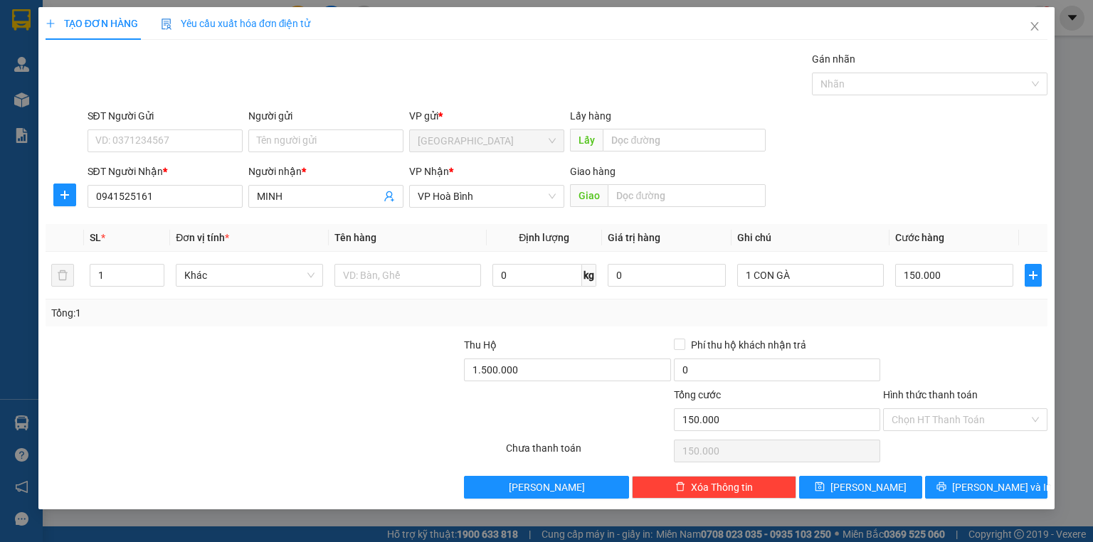
click at [934, 409] on input "Hình thức thanh toán" at bounding box center [960, 419] width 137 height 21
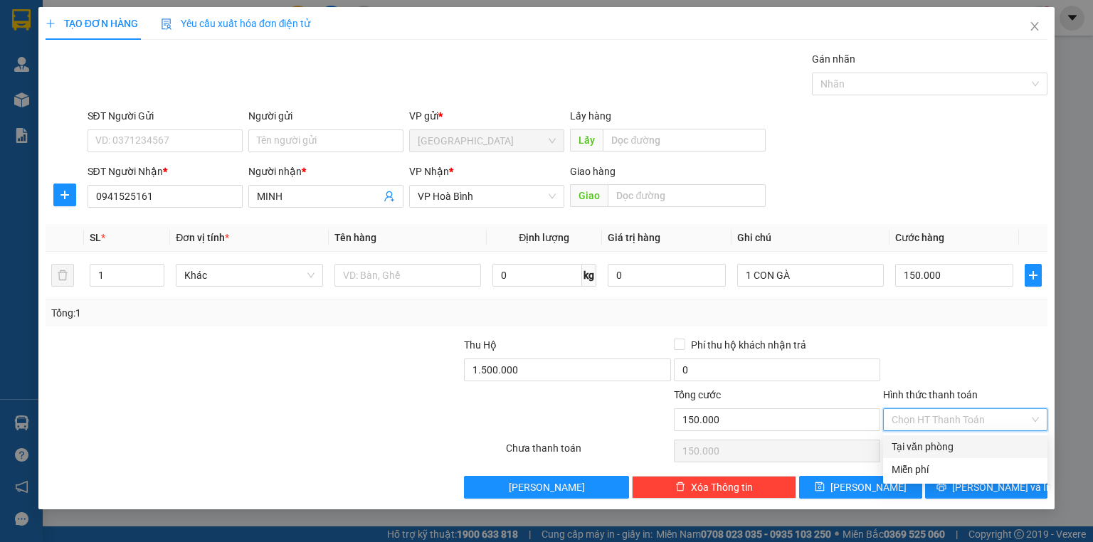
click at [949, 444] on div "Tại văn phòng" at bounding box center [965, 447] width 147 height 16
type input "0"
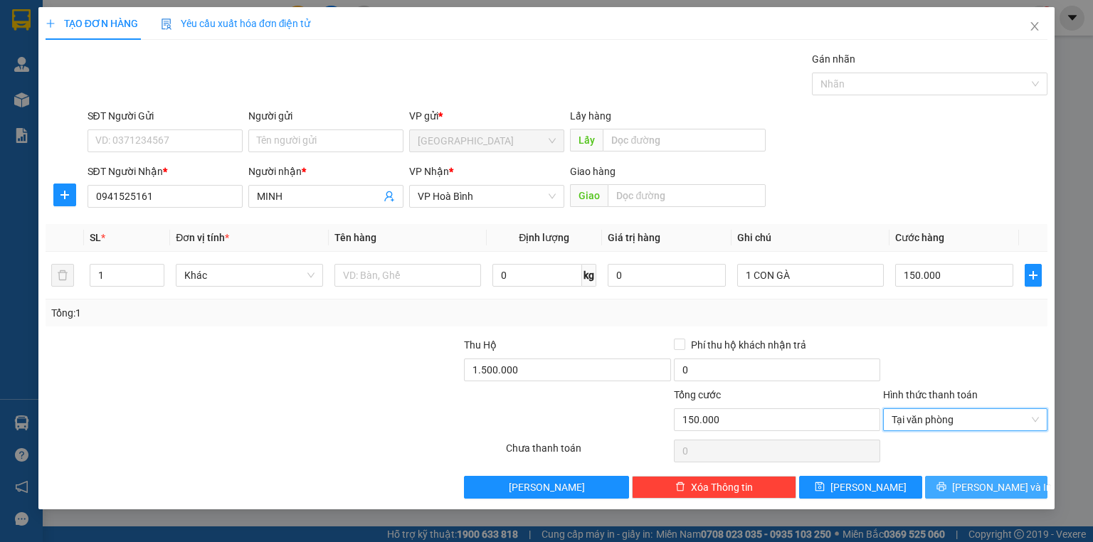
click at [946, 487] on icon "printer" at bounding box center [941, 487] width 9 height 9
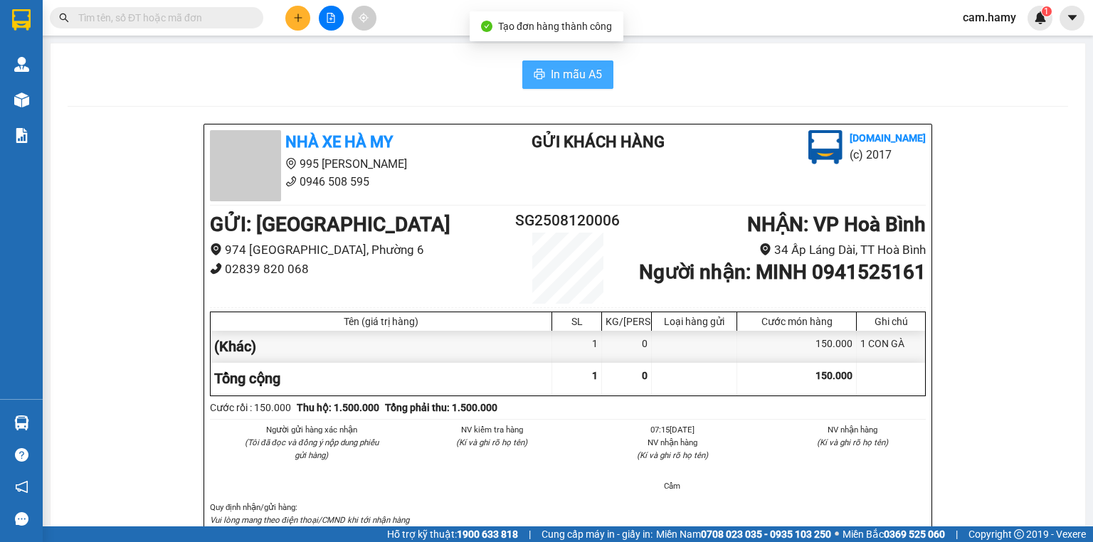
click at [559, 63] on button "In mẫu A5" at bounding box center [567, 74] width 91 height 28
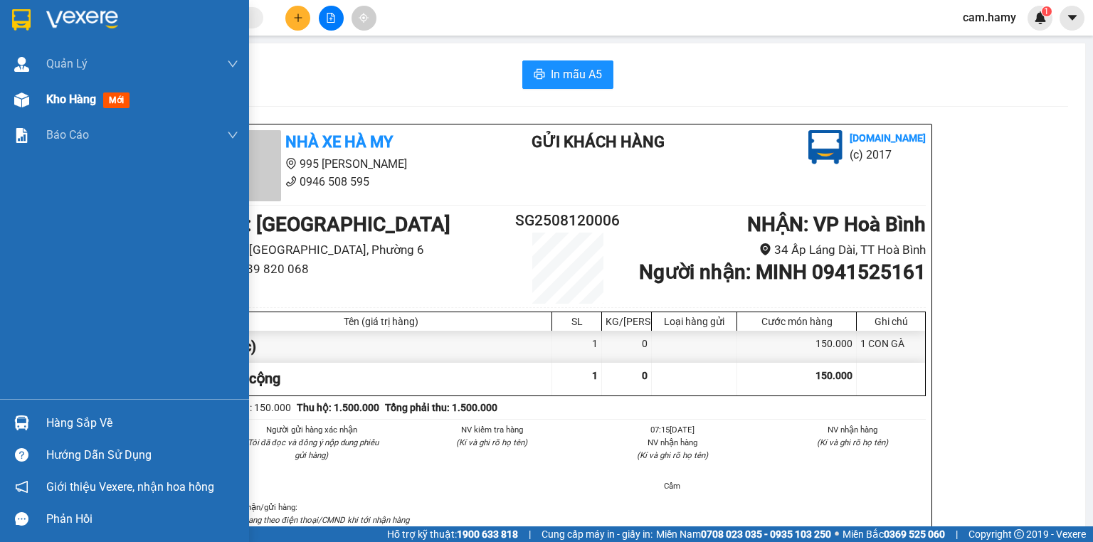
click at [33, 100] on div at bounding box center [21, 100] width 25 height 25
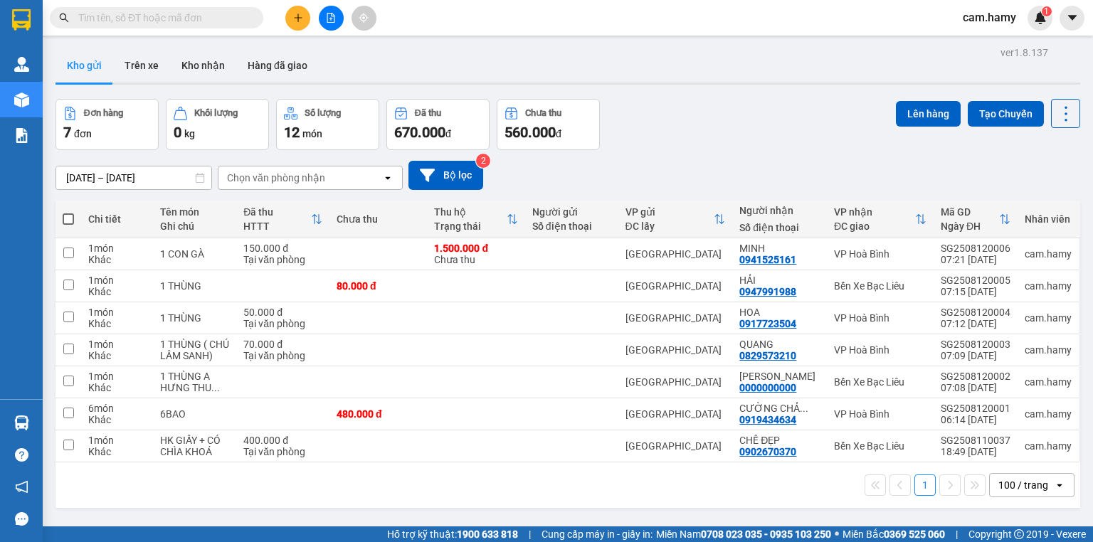
click at [65, 219] on span at bounding box center [68, 219] width 11 height 11
click at [68, 212] on input "checkbox" at bounding box center [68, 212] width 0 height 0
checkbox input "true"
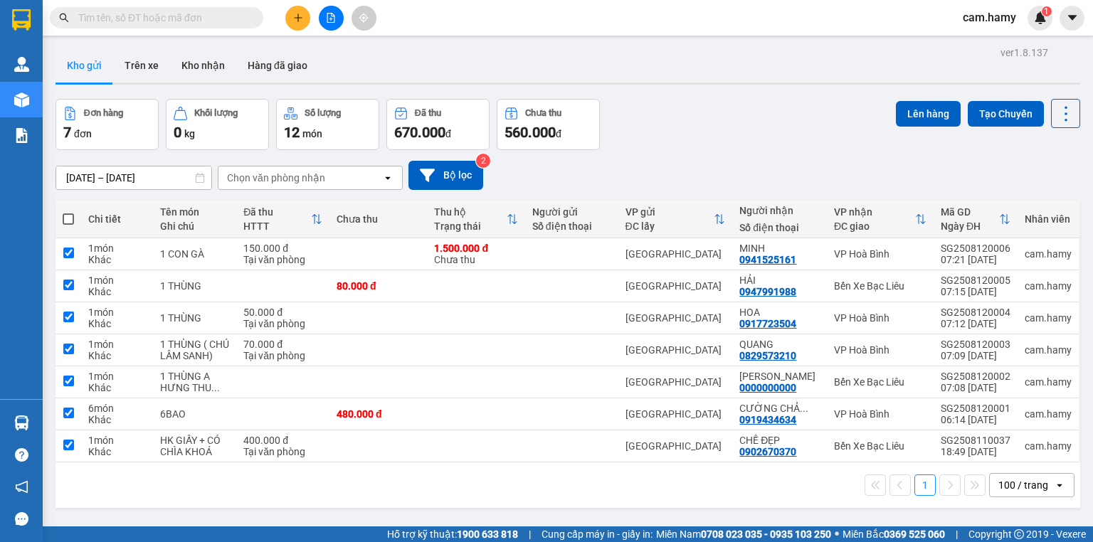
checkbox input "true"
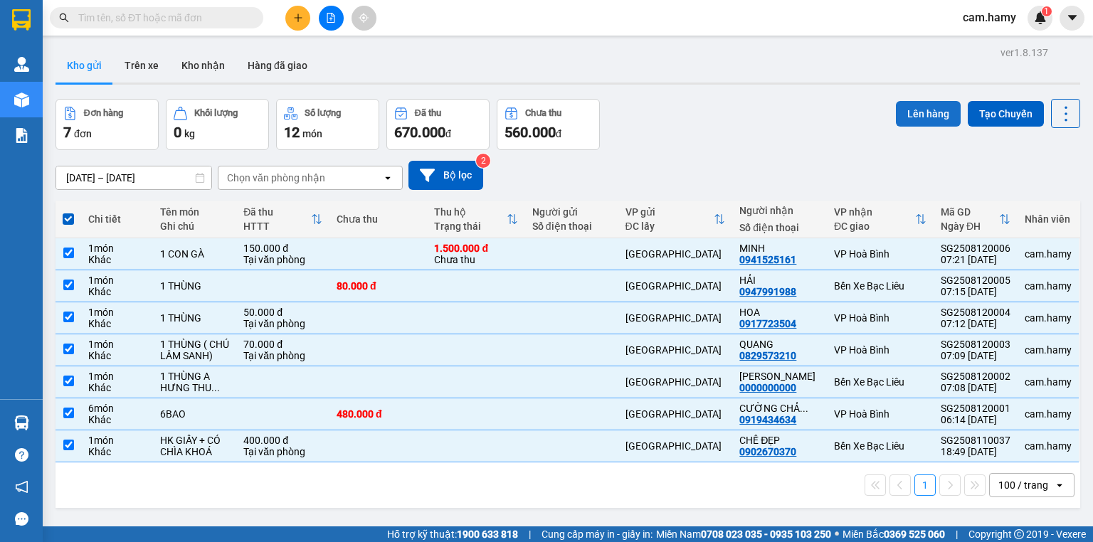
click at [916, 117] on button "Lên hàng" at bounding box center [928, 114] width 65 height 26
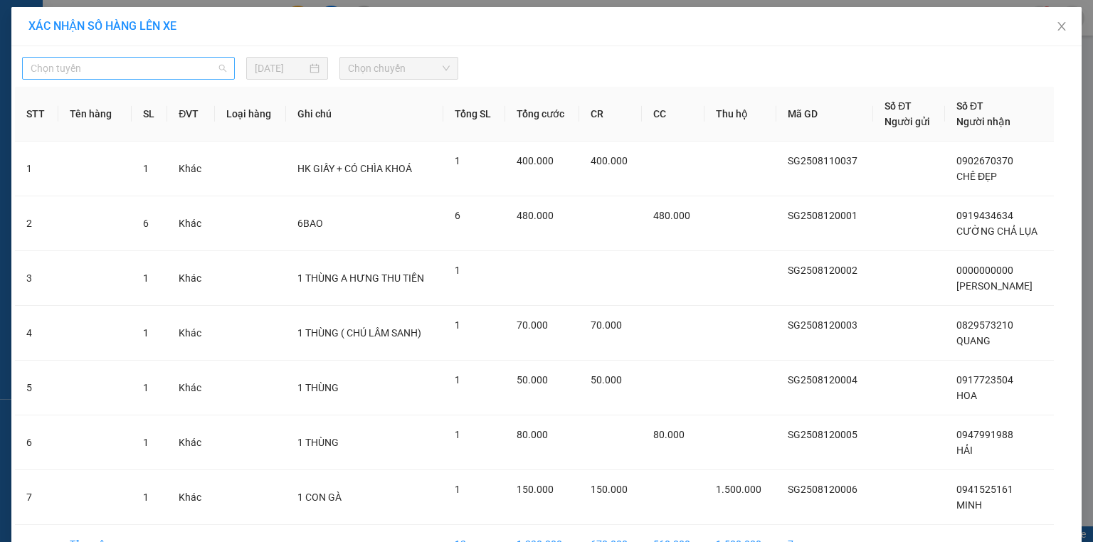
click at [127, 65] on span "Chọn tuyến" at bounding box center [129, 68] width 196 height 21
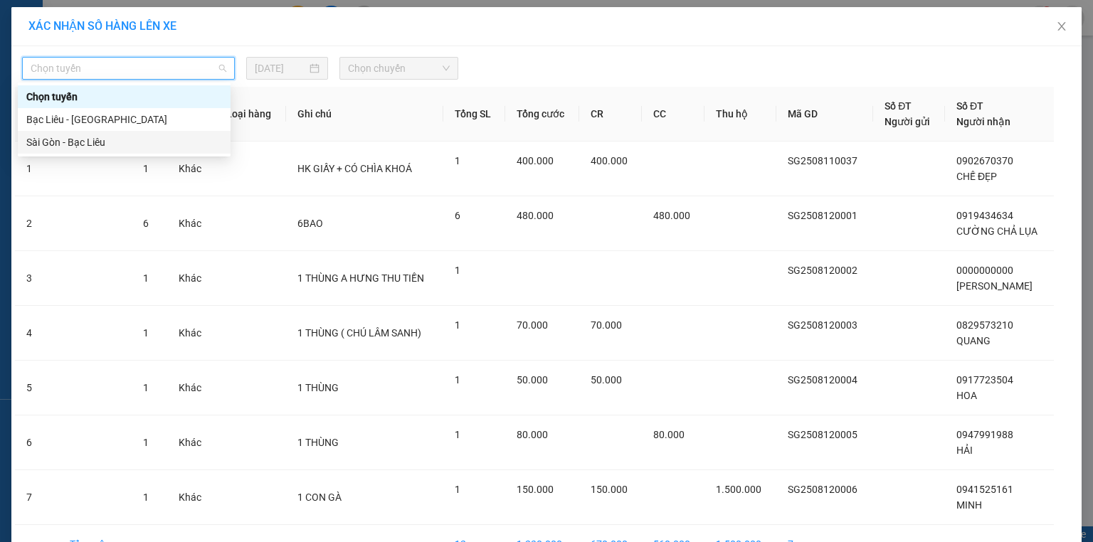
click at [100, 140] on div "Sài Gòn - Bạc Liêu" at bounding box center [124, 143] width 196 height 16
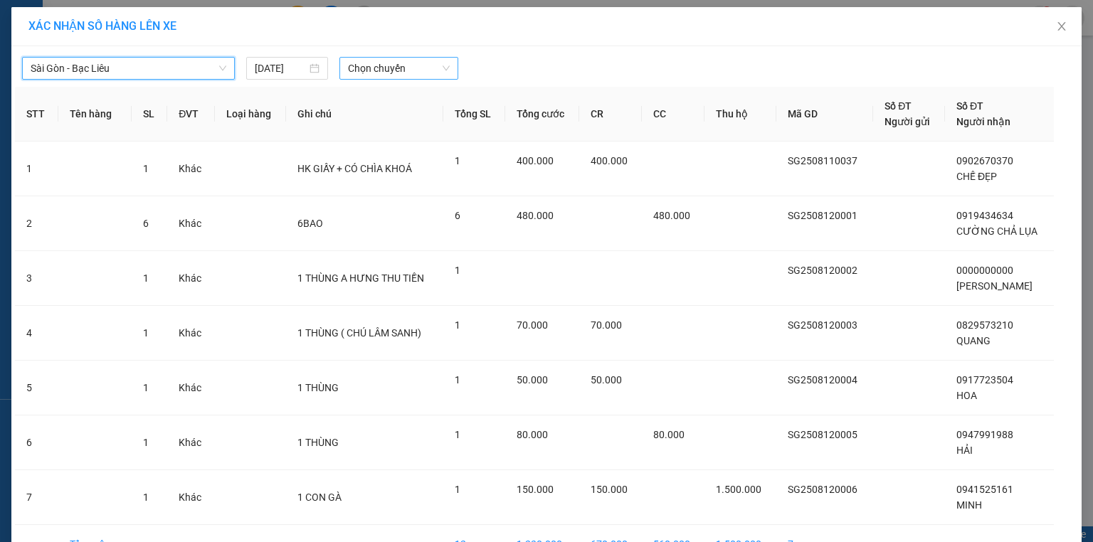
click at [405, 65] on span "Chọn chuyến" at bounding box center [399, 68] width 102 height 21
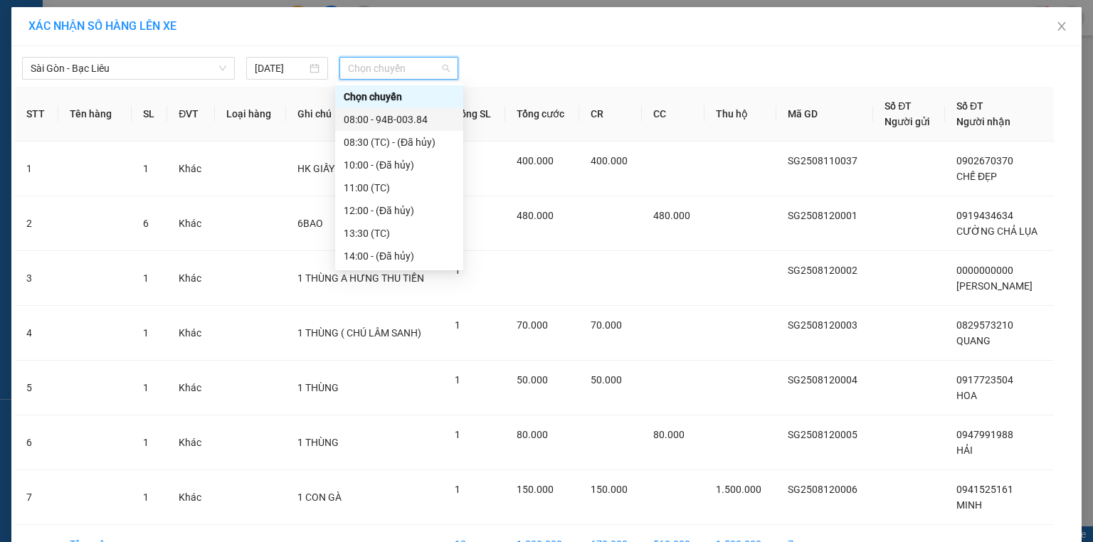
click at [420, 119] on div "08:00 - 94B-003.84" at bounding box center [399, 120] width 111 height 16
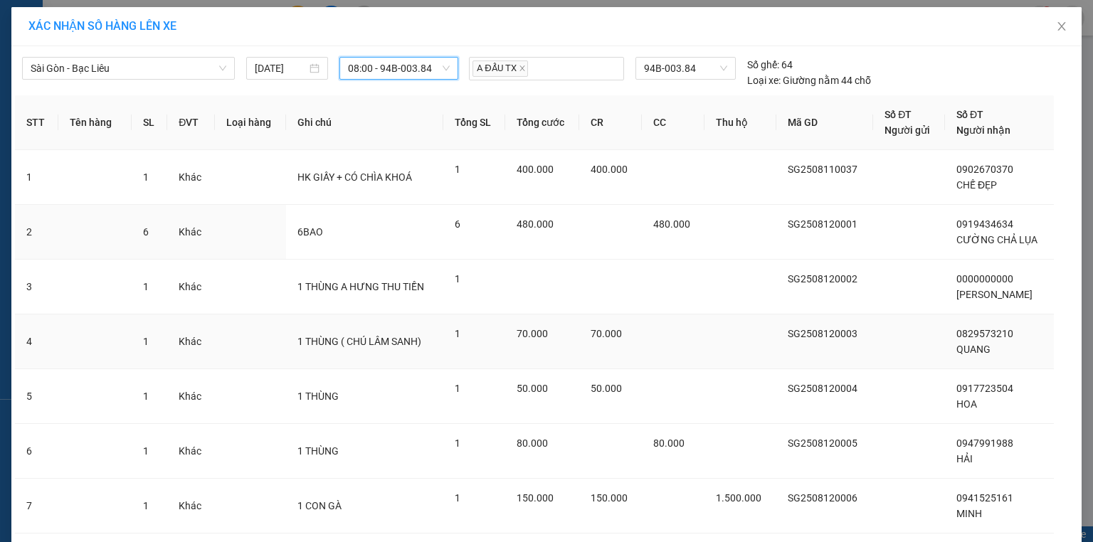
scroll to position [94, 0]
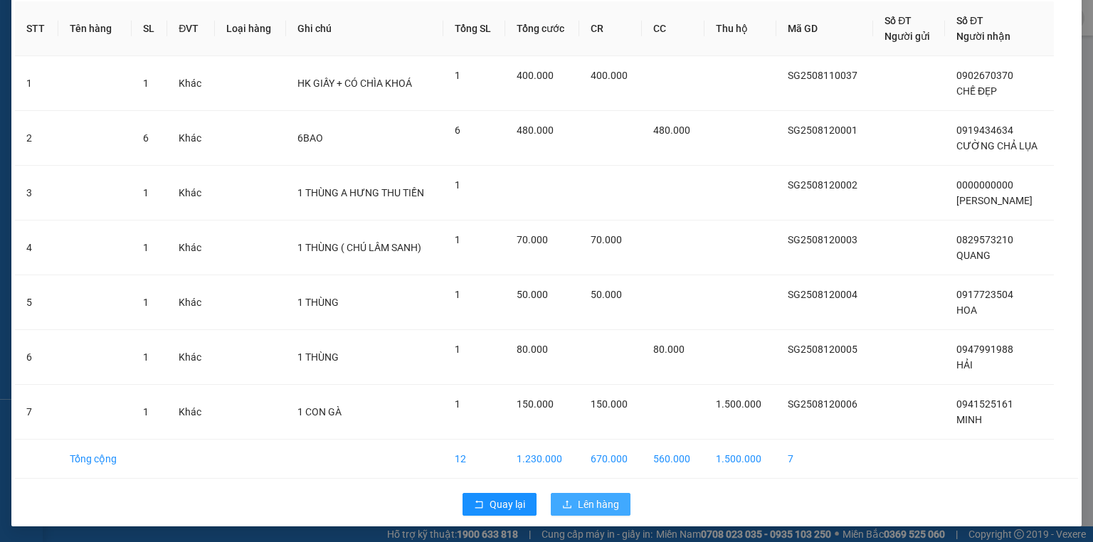
click at [600, 501] on span "Lên hàng" at bounding box center [598, 505] width 41 height 16
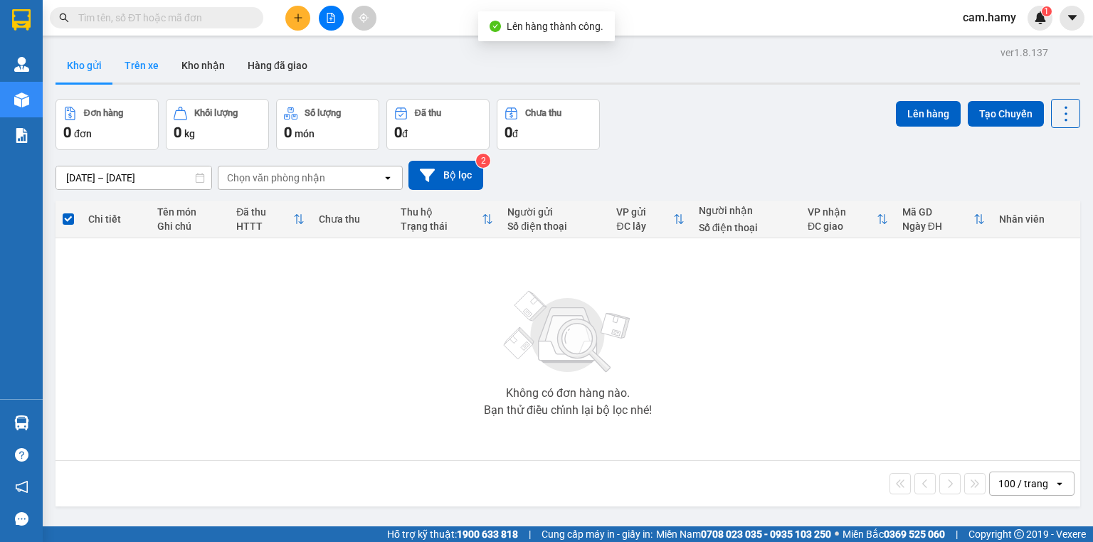
click at [145, 65] on button "Trên xe" at bounding box center [141, 65] width 57 height 34
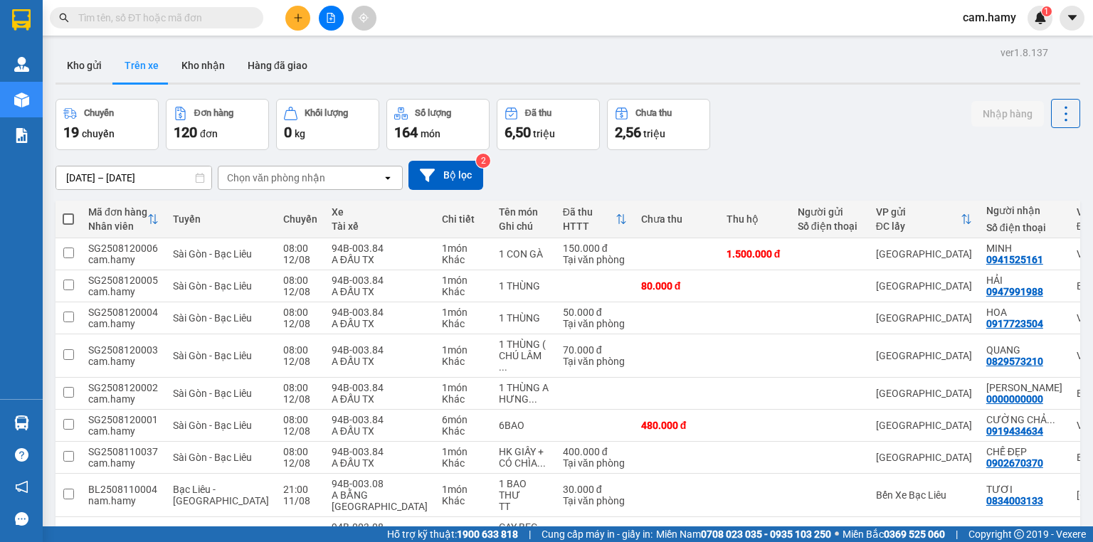
scroll to position [105, 0]
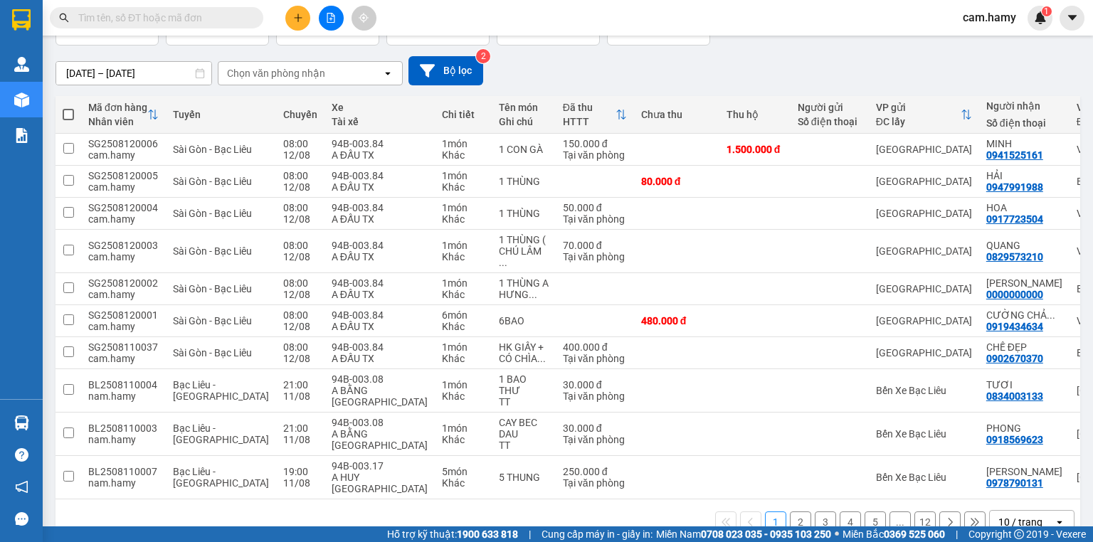
click at [1005, 515] on div "10 / trang" at bounding box center [1021, 522] width 44 height 14
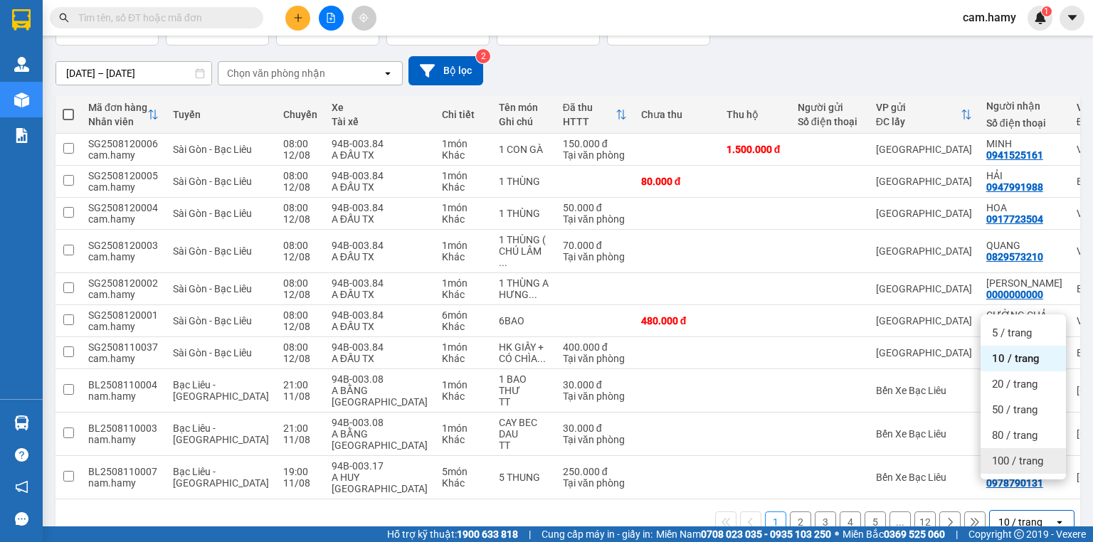
click at [1010, 465] on span "100 / trang" at bounding box center [1017, 461] width 51 height 14
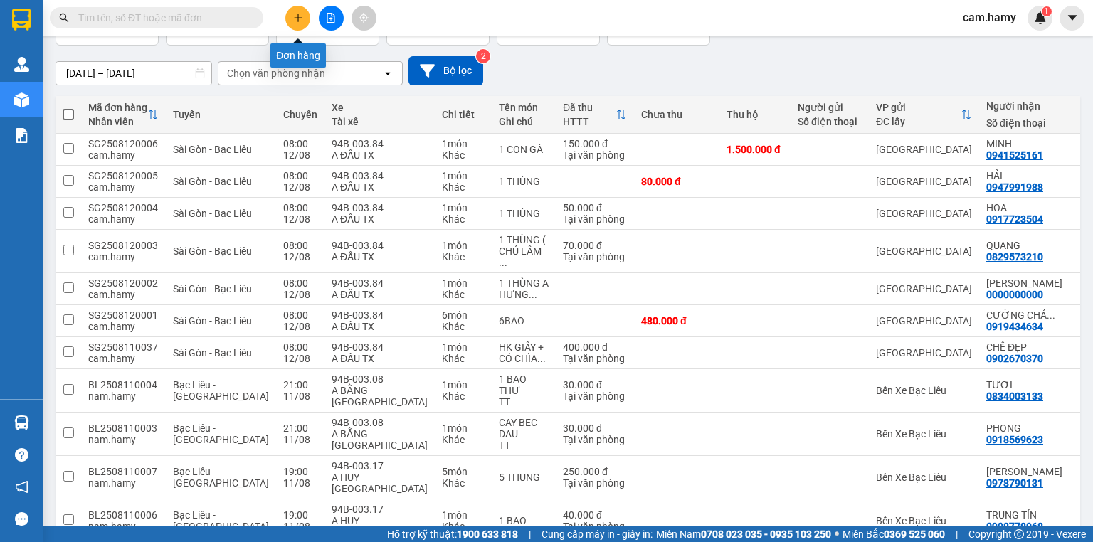
click at [297, 16] on icon "plus" at bounding box center [298, 18] width 10 height 10
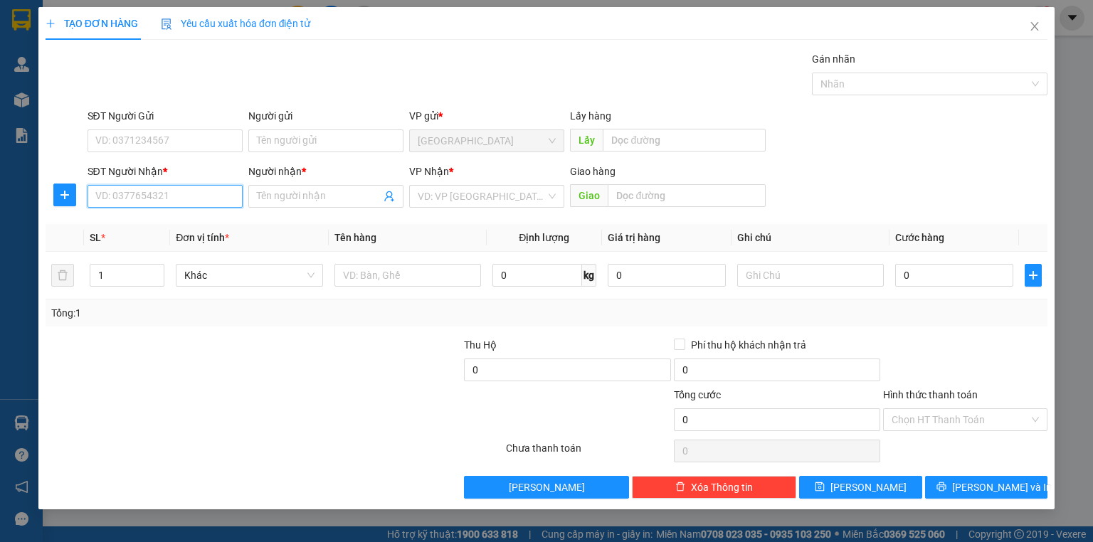
click at [209, 195] on input "SĐT Người Nhận *" at bounding box center [165, 196] width 155 height 23
click at [179, 226] on div "0328638570 - TOẢN" at bounding box center [165, 224] width 138 height 16
type input "0328638570"
type input "TOẢN"
type input "40.000"
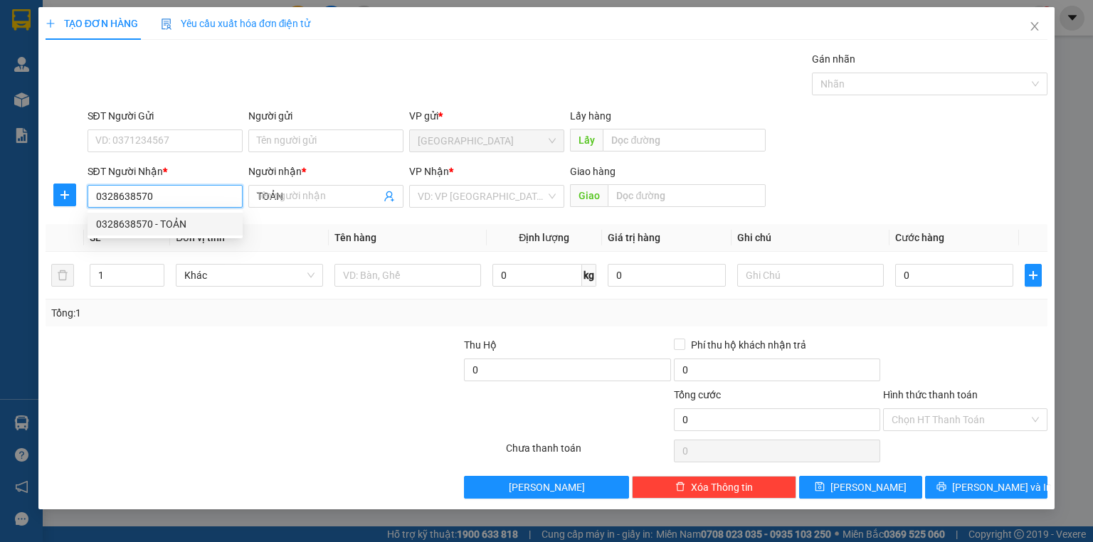
type input "40.000"
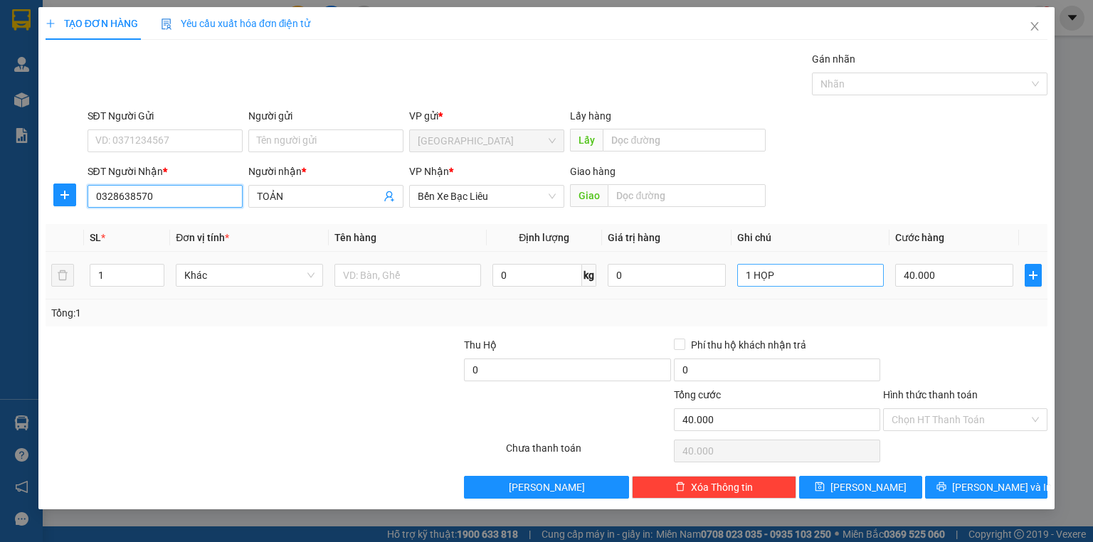
type input "0328638570"
click at [779, 280] on input "1 HỌP" at bounding box center [810, 275] width 147 height 23
type input "1 KIỆN"
click at [939, 282] on input "40.000" at bounding box center [954, 275] width 118 height 23
type input "0"
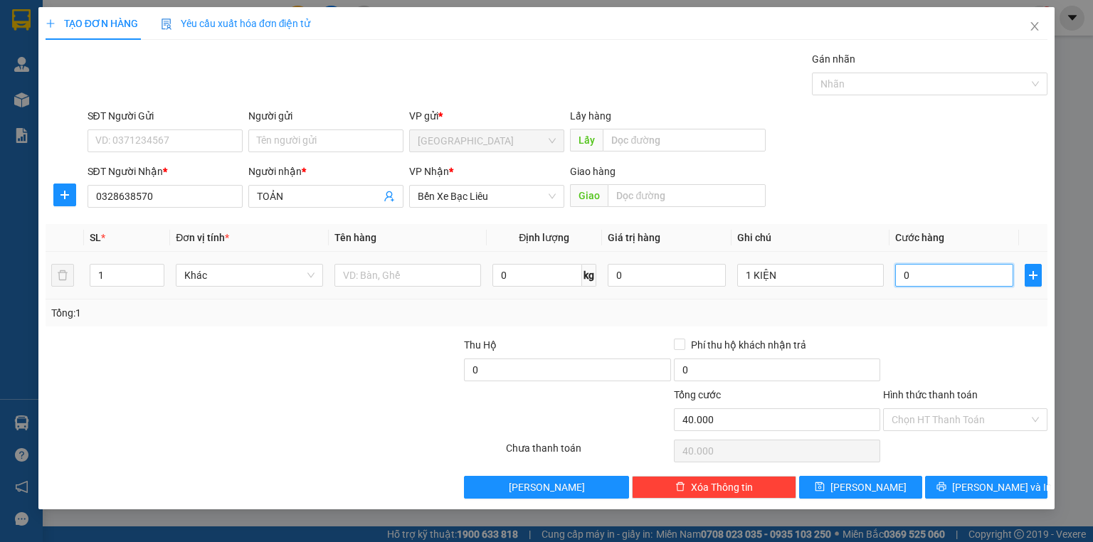
type input "0"
type input "8"
type input "080"
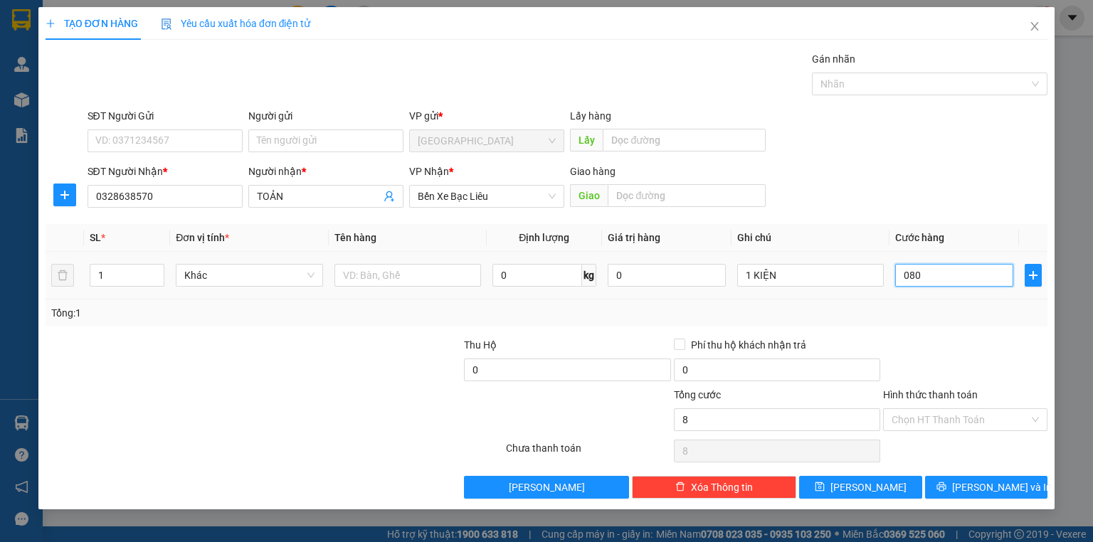
type input "80"
type input "080"
click at [934, 313] on div "Tổng: 1" at bounding box center [546, 313] width 991 height 16
type input "80.000"
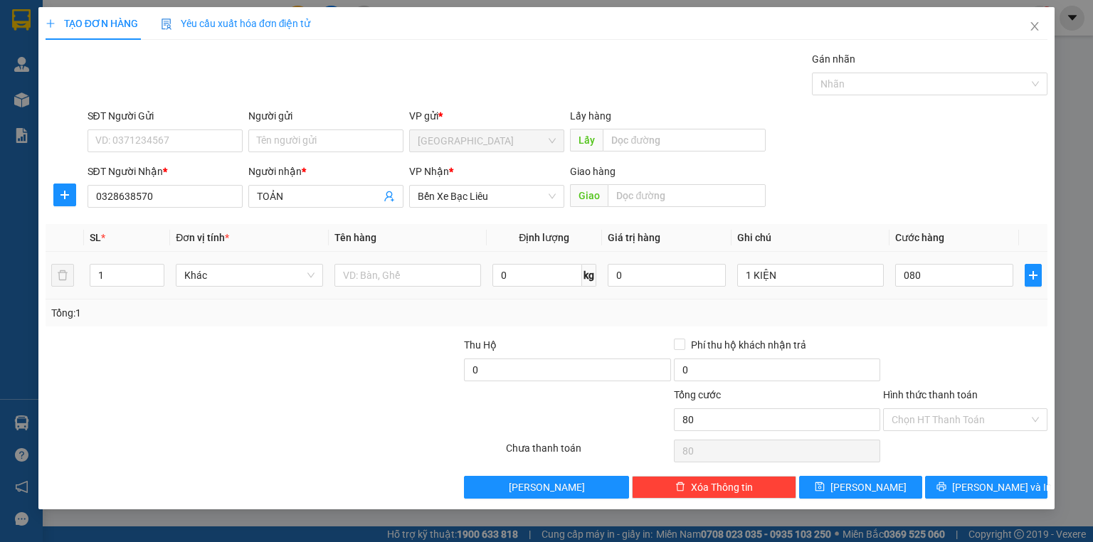
type input "80.000"
click at [984, 493] on span "[PERSON_NAME] và In" at bounding box center [1002, 488] width 100 height 16
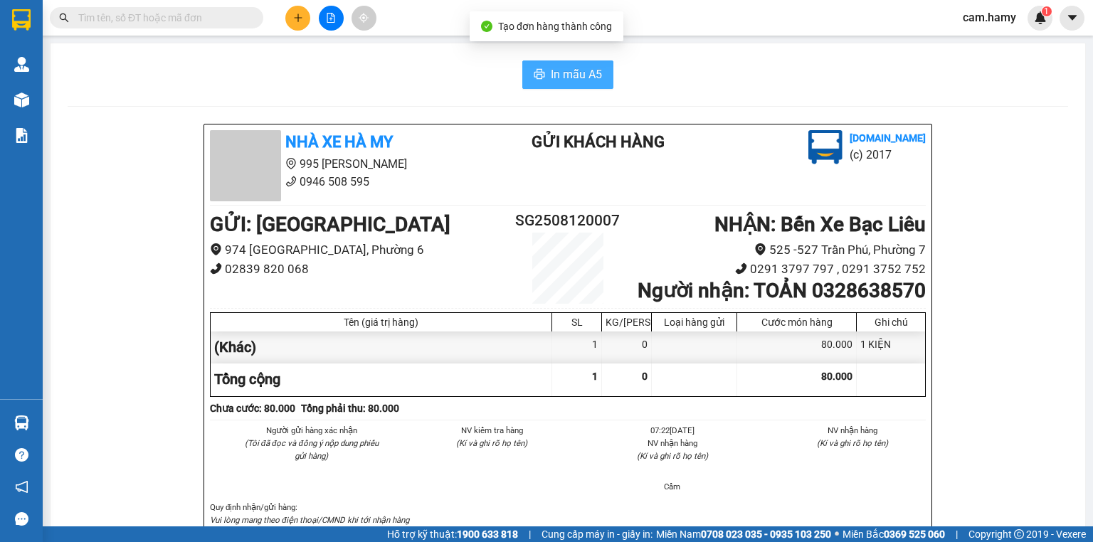
click at [586, 82] on span "In mẫu A5" at bounding box center [576, 74] width 51 height 18
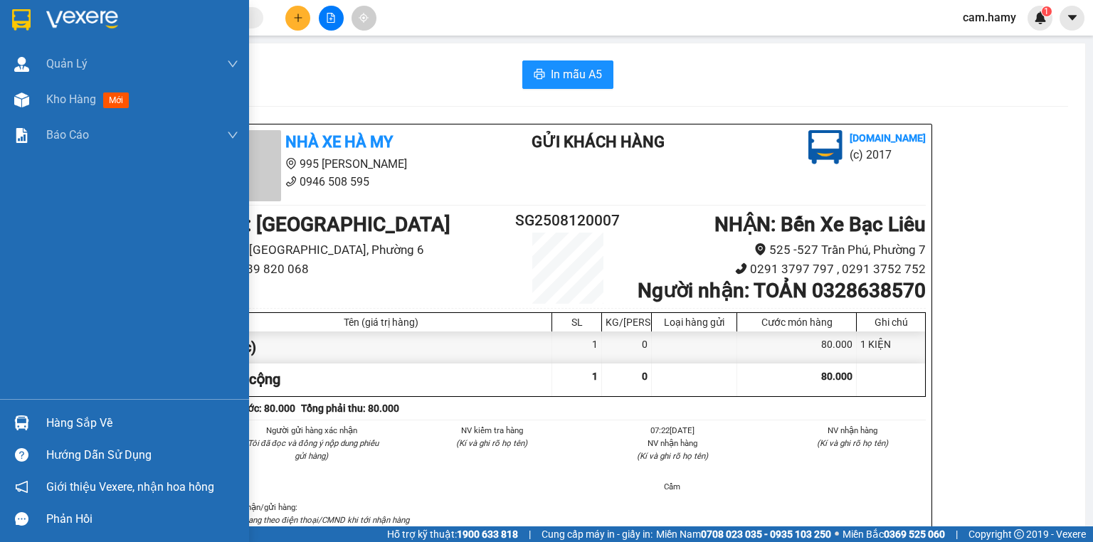
drag, startPoint x: 14, startPoint y: 98, endPoint x: 208, endPoint y: 177, distance: 208.8
click at [14, 98] on img at bounding box center [21, 100] width 15 height 15
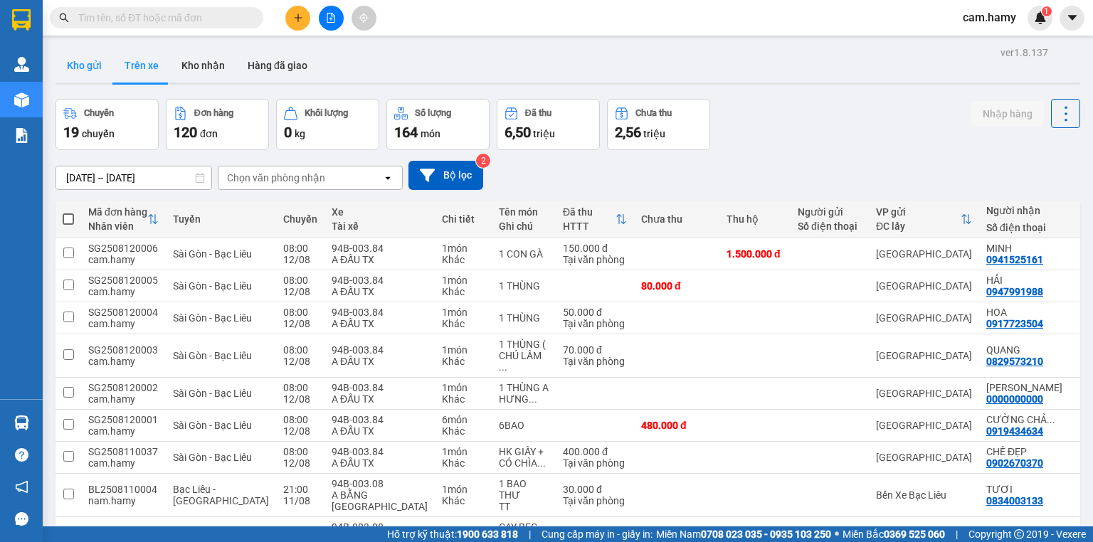
click at [85, 63] on button "Kho gửi" at bounding box center [85, 65] width 58 height 34
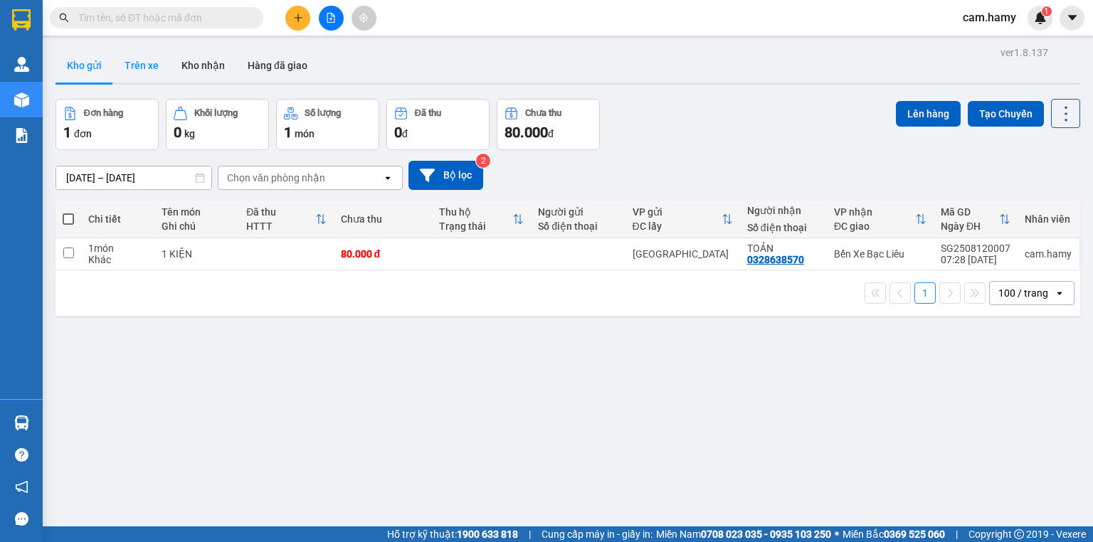
click at [131, 56] on button "Trên xe" at bounding box center [141, 65] width 57 height 34
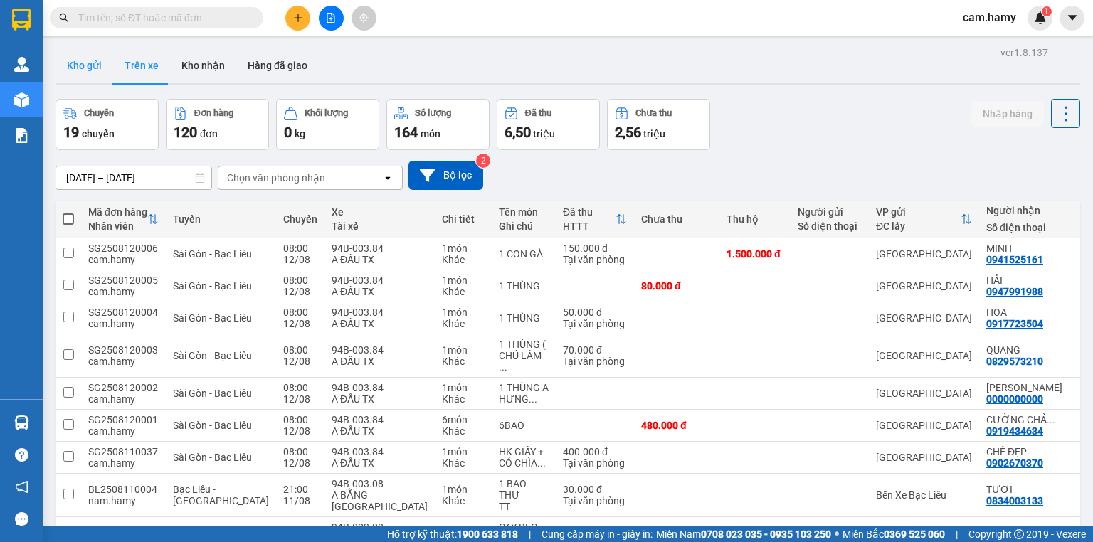
click at [85, 63] on button "Kho gửi" at bounding box center [85, 65] width 58 height 34
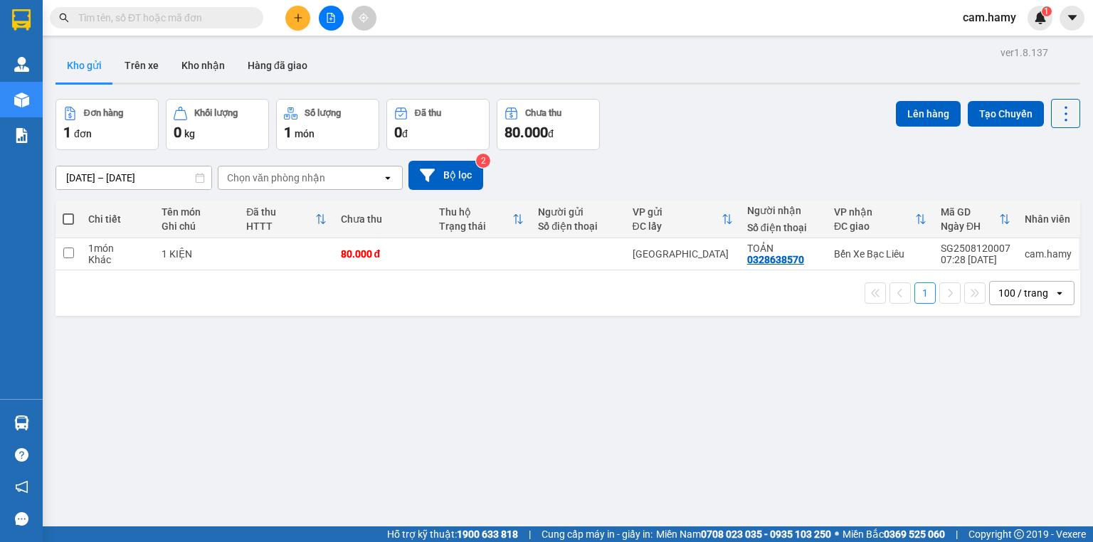
click at [71, 217] on span at bounding box center [68, 219] width 11 height 11
click at [68, 212] on input "checkbox" at bounding box center [68, 212] width 0 height 0
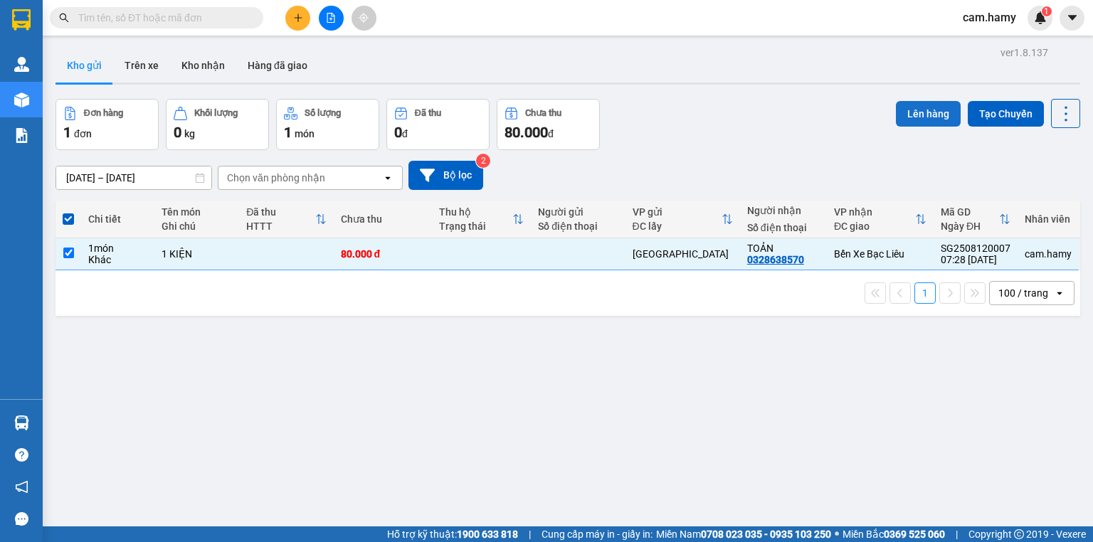
click at [931, 112] on button "Lên hàng" at bounding box center [928, 114] width 65 height 26
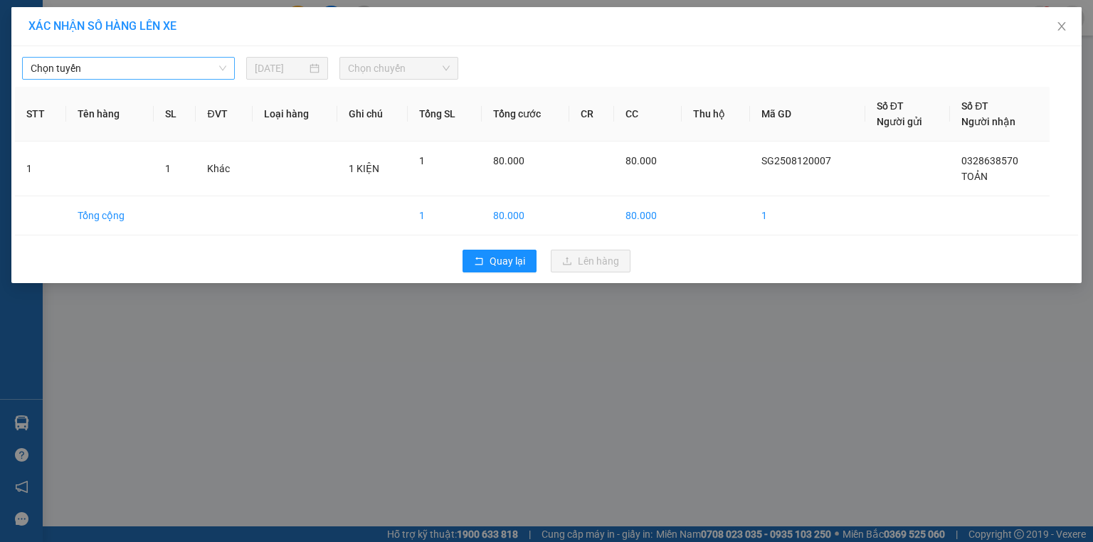
click at [157, 63] on span "Chọn tuyến" at bounding box center [129, 68] width 196 height 21
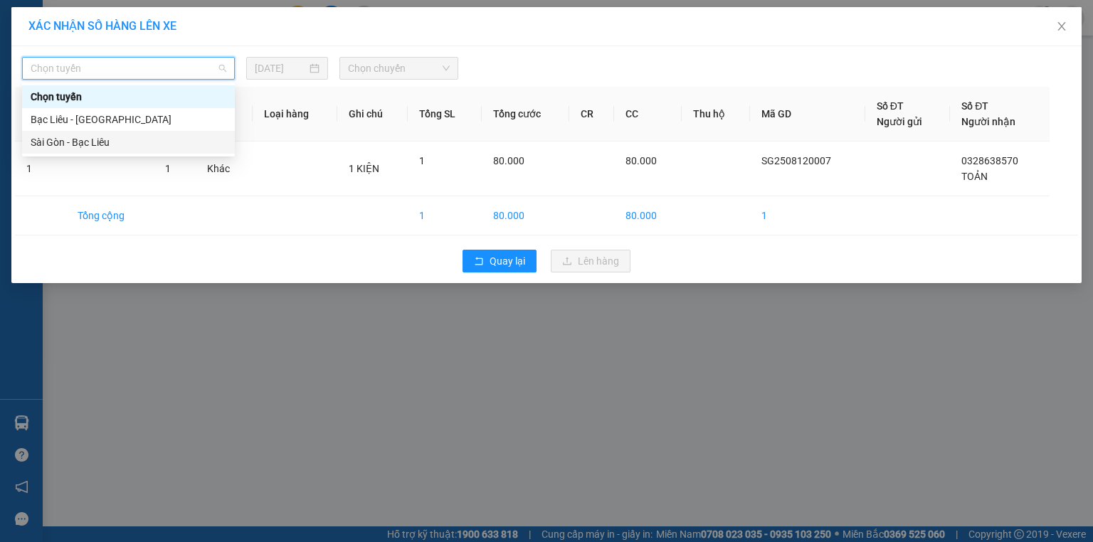
click at [125, 140] on div "Sài Gòn - Bạc Liêu" at bounding box center [129, 143] width 196 height 16
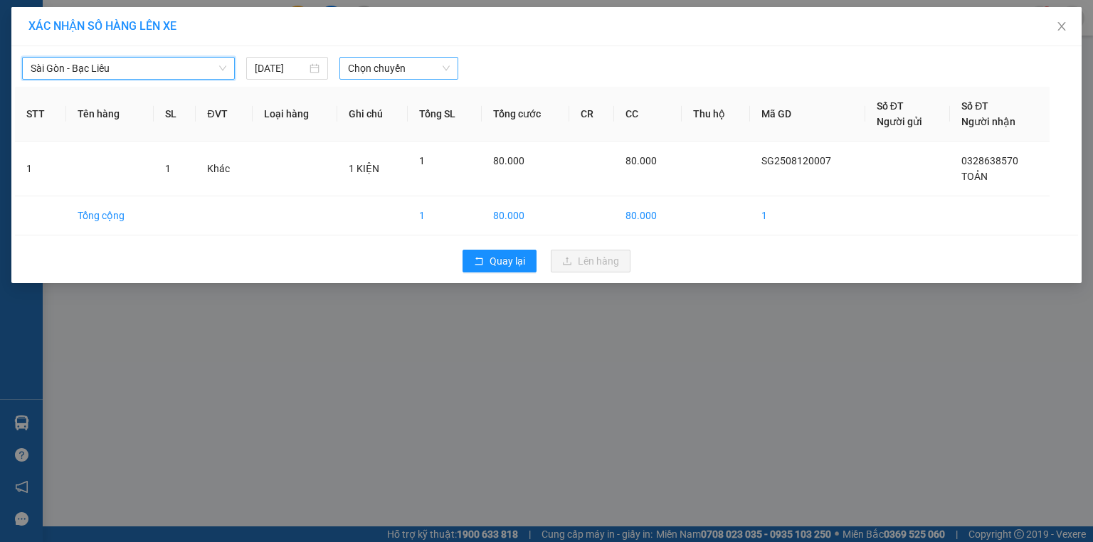
click at [377, 71] on span "Chọn chuyến" at bounding box center [399, 68] width 102 height 21
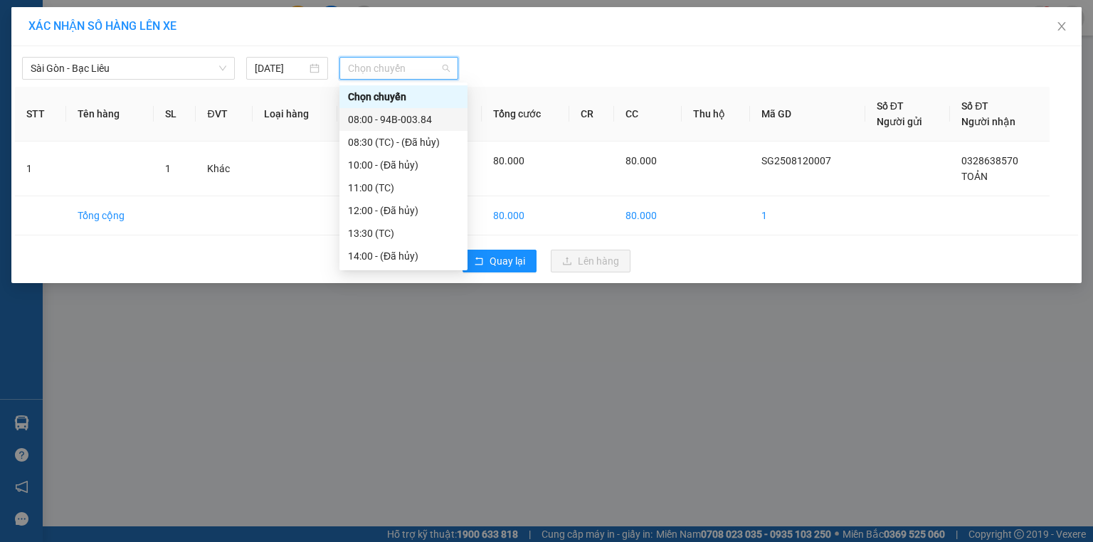
click at [416, 116] on div "08:00 - 94B-003.84" at bounding box center [403, 120] width 111 height 16
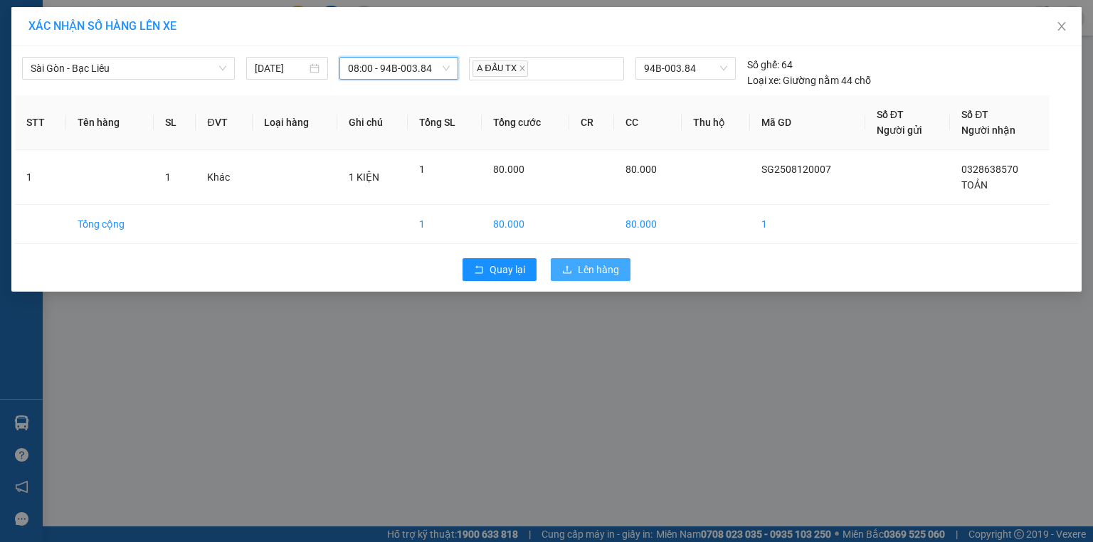
click at [611, 273] on span "Lên hàng" at bounding box center [598, 270] width 41 height 16
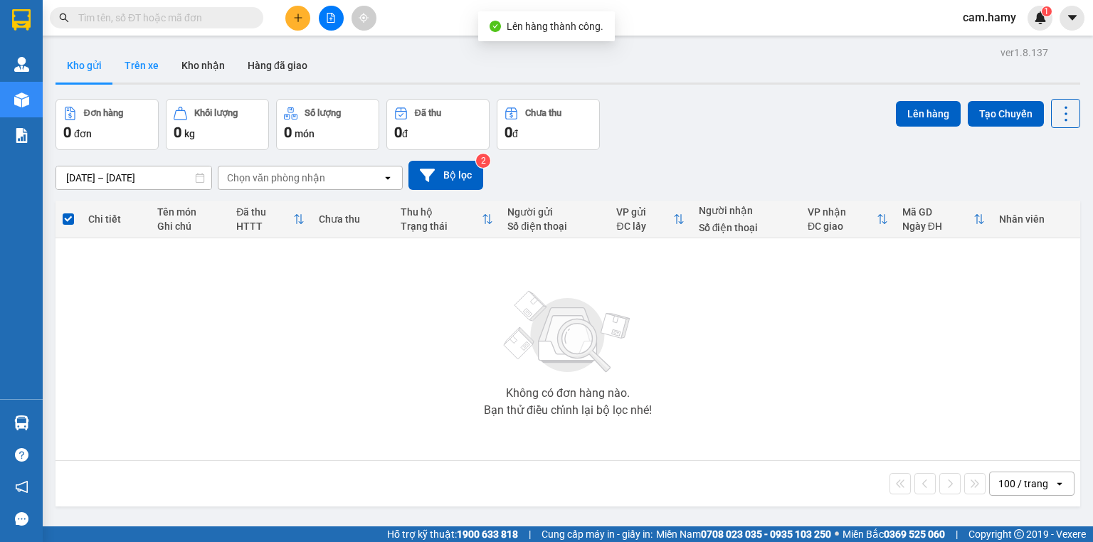
click at [141, 63] on button "Trên xe" at bounding box center [141, 65] width 57 height 34
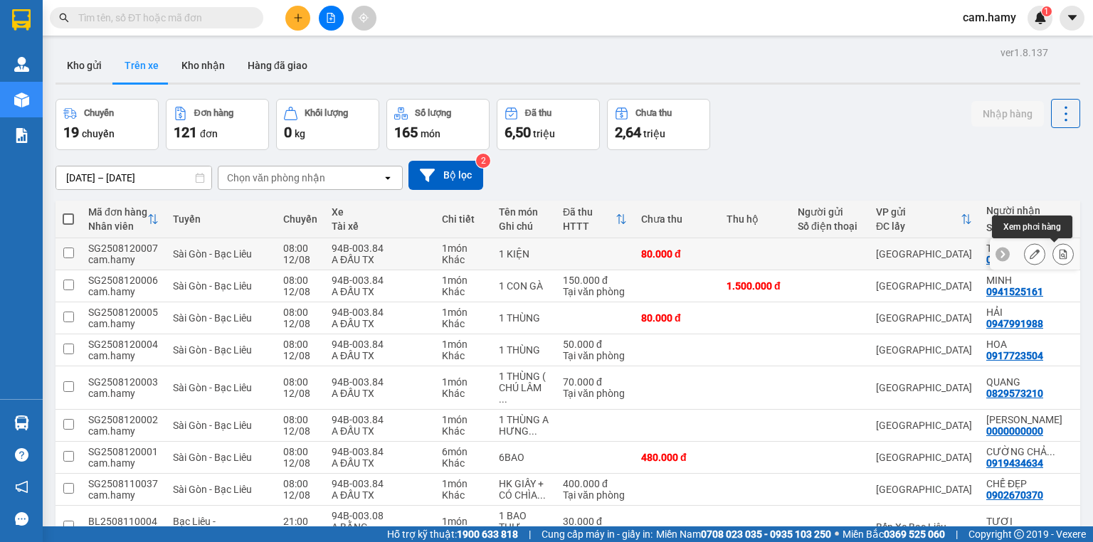
click at [1058, 253] on icon at bounding box center [1063, 254] width 10 height 10
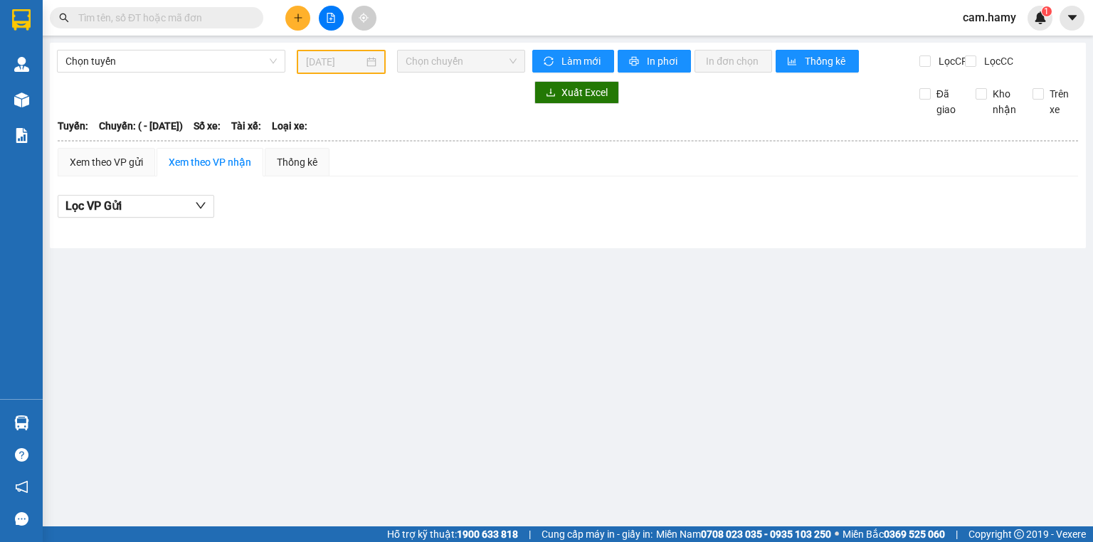
type input "[DATE]"
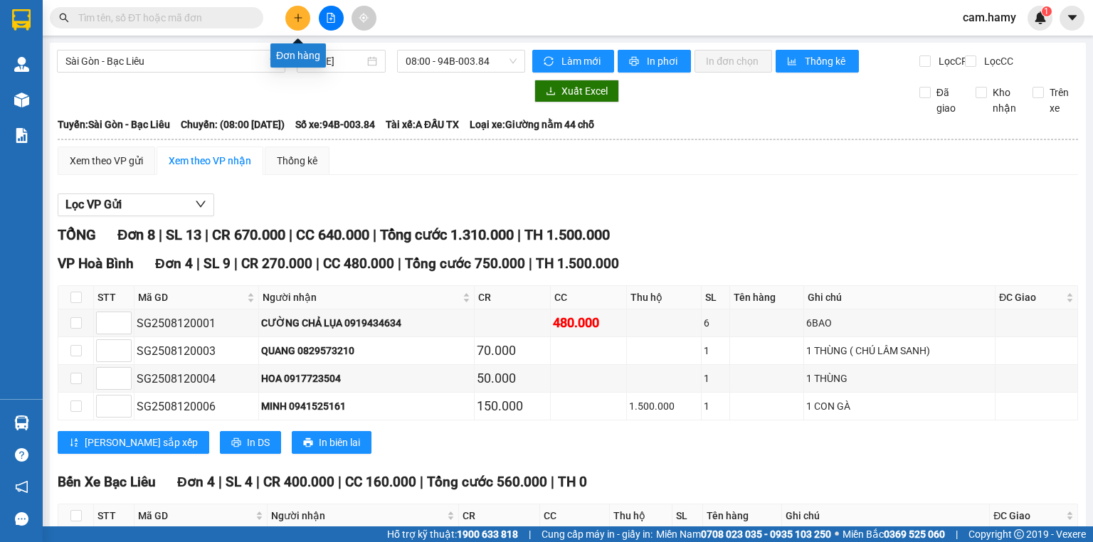
click at [299, 21] on icon "plus" at bounding box center [298, 18] width 10 height 10
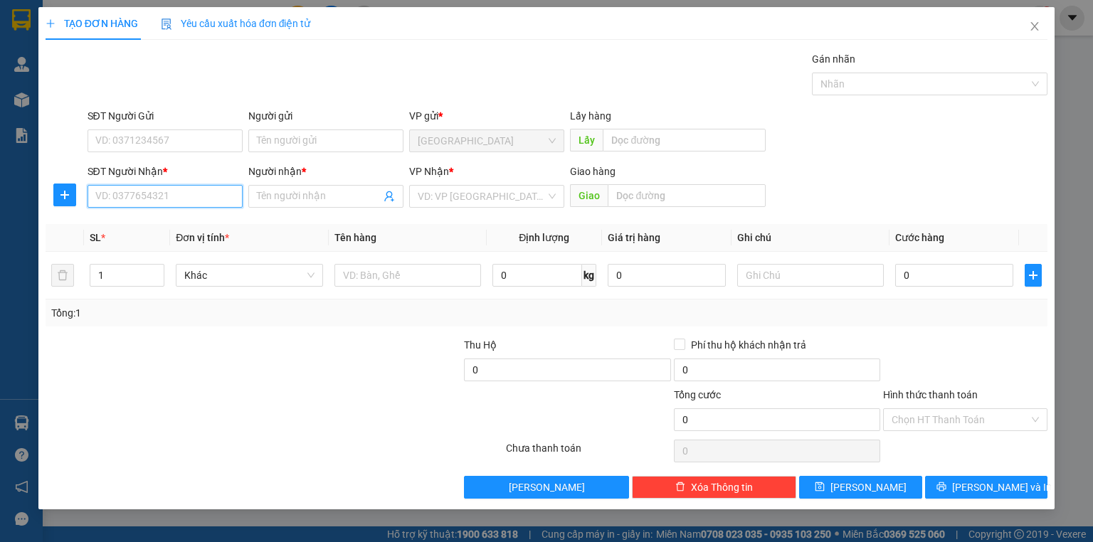
click at [196, 194] on input "SĐT Người Nhận *" at bounding box center [165, 196] width 155 height 23
click at [195, 199] on input "SĐT Người Nhận *" at bounding box center [165, 196] width 155 height 23
type input "0388849949"
click at [296, 194] on input "Người nhận *" at bounding box center [319, 197] width 124 height 16
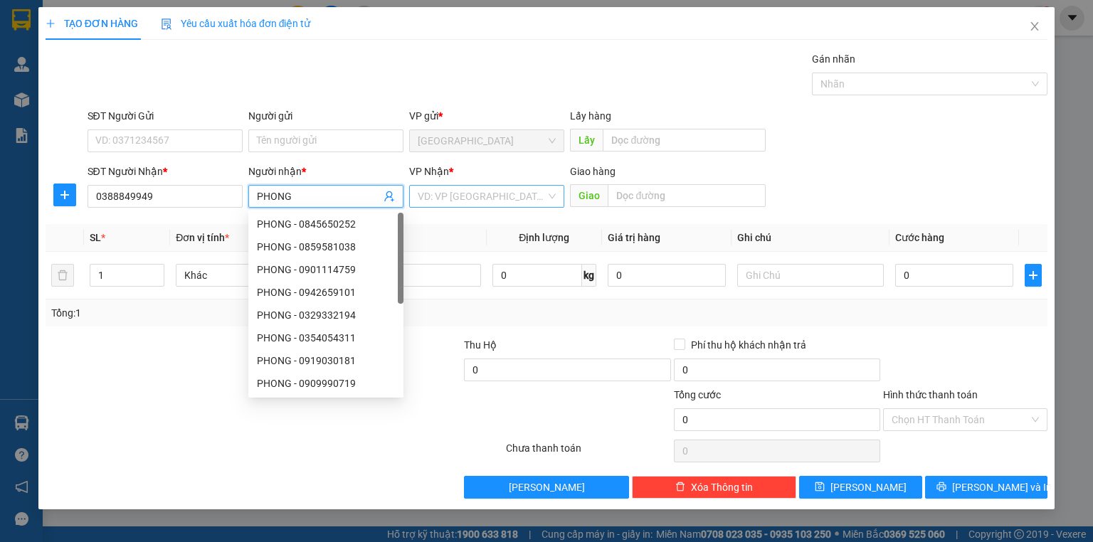
type input "PHONG"
click at [456, 195] on input "search" at bounding box center [482, 196] width 128 height 21
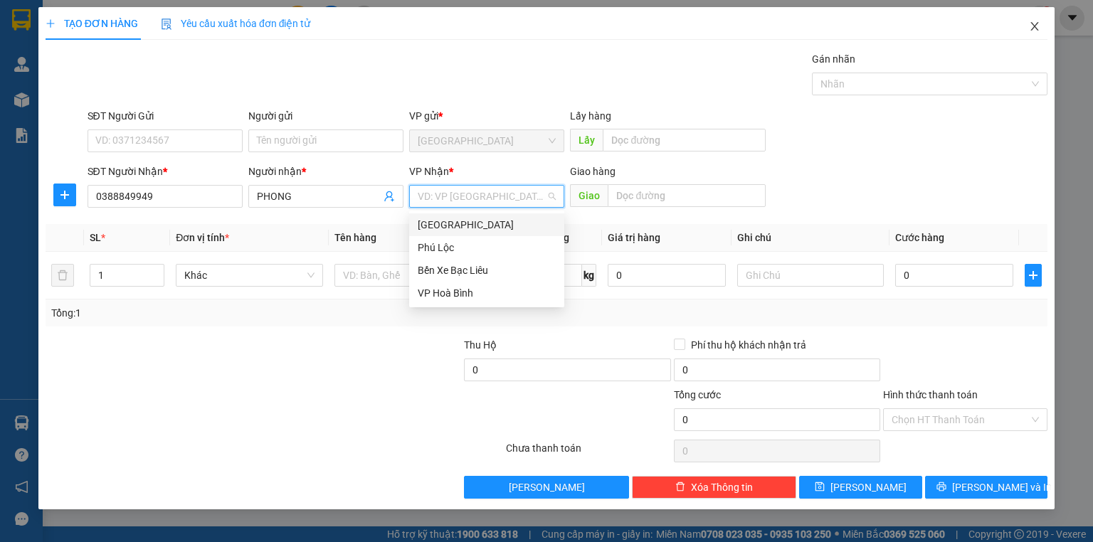
click at [1037, 31] on icon "close" at bounding box center [1034, 26] width 11 height 11
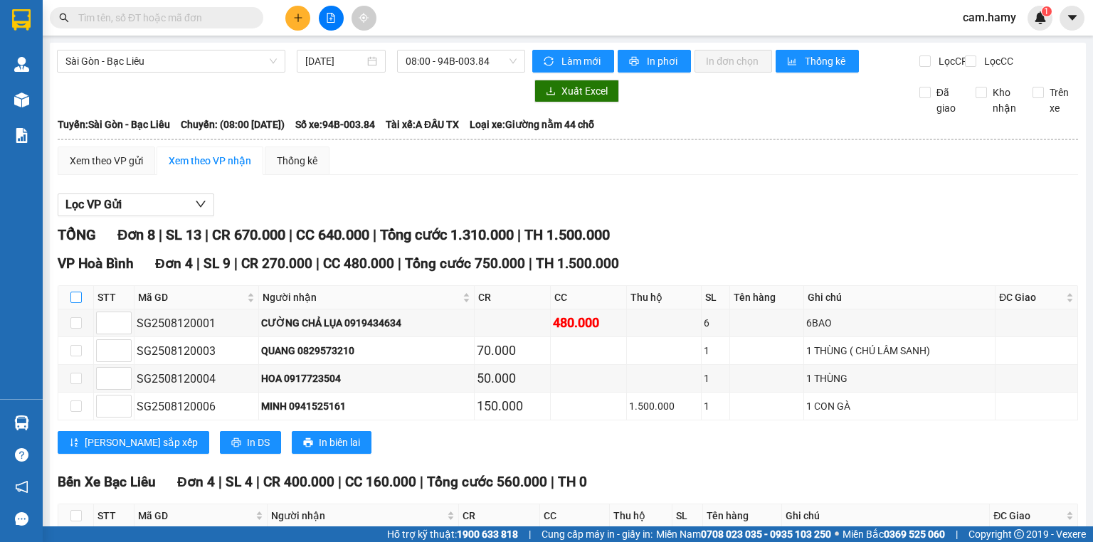
click at [73, 292] on input "checkbox" at bounding box center [75, 297] width 11 height 11
checkbox input "true"
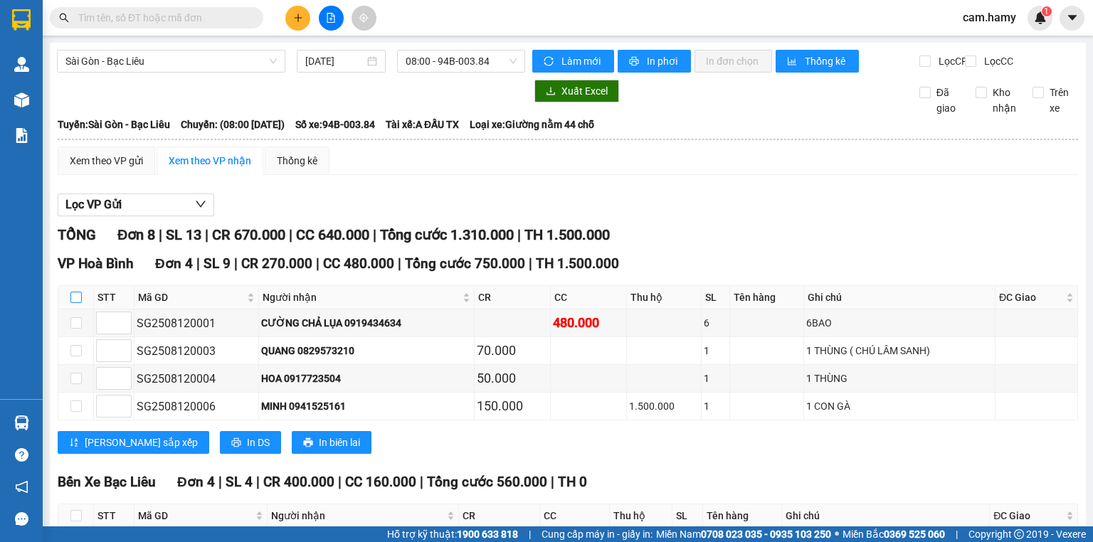
checkbox input "true"
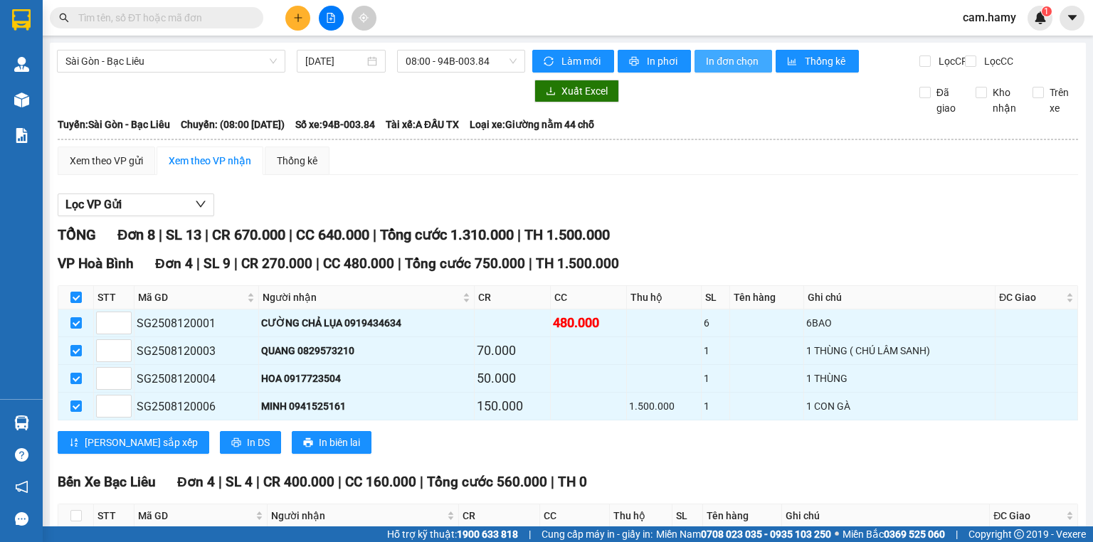
click at [723, 61] on span "In đơn chọn" at bounding box center [733, 61] width 55 height 16
click at [74, 303] on input "checkbox" at bounding box center [75, 297] width 11 height 11
checkbox input "false"
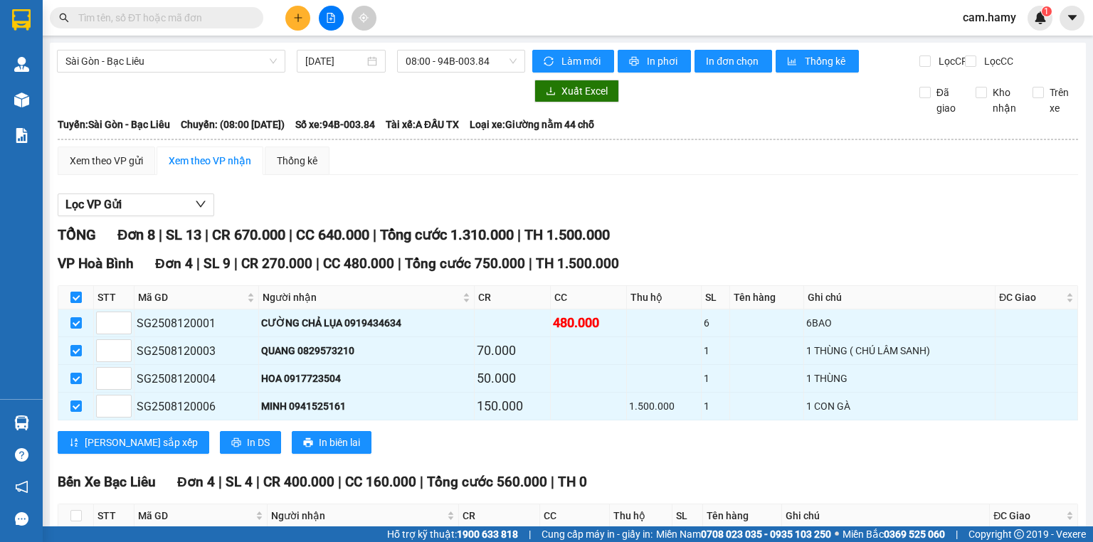
checkbox input "false"
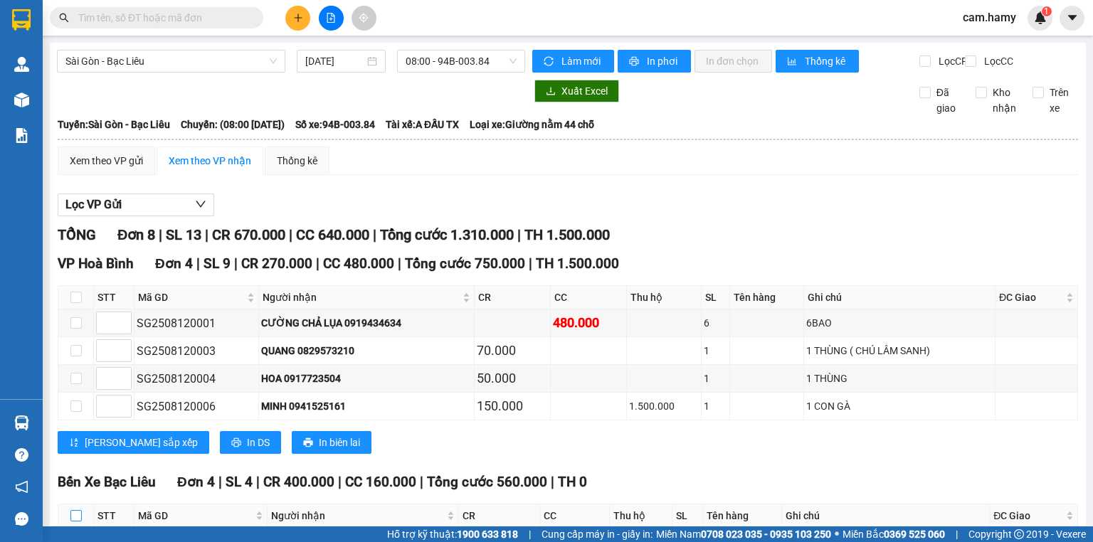
click at [73, 510] on input "checkbox" at bounding box center [75, 515] width 11 height 11
checkbox input "true"
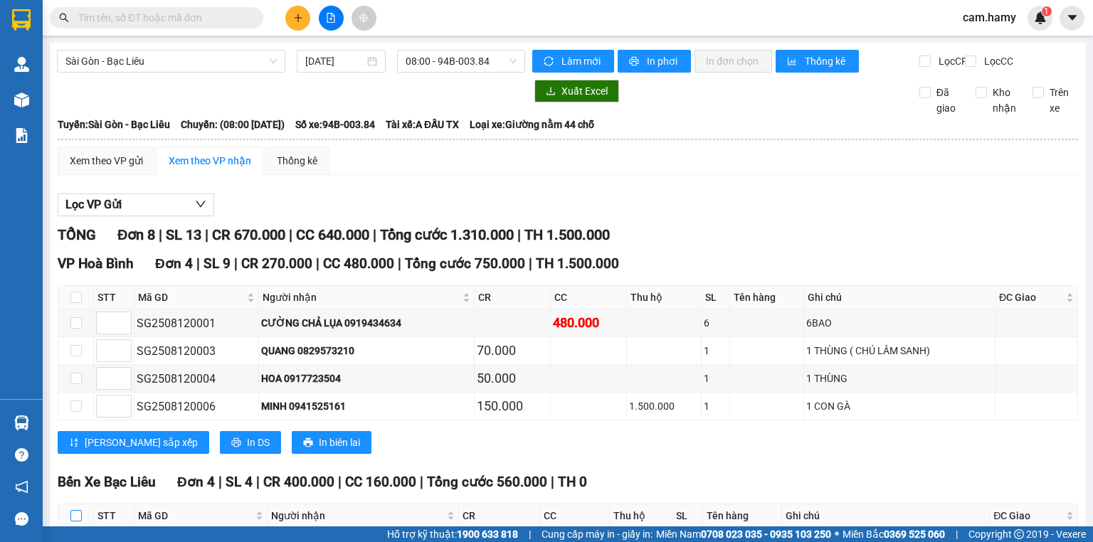
checkbox input "true"
click at [709, 58] on span "In đơn chọn" at bounding box center [733, 61] width 55 height 16
click at [73, 510] on input "checkbox" at bounding box center [75, 515] width 11 height 11
checkbox input "false"
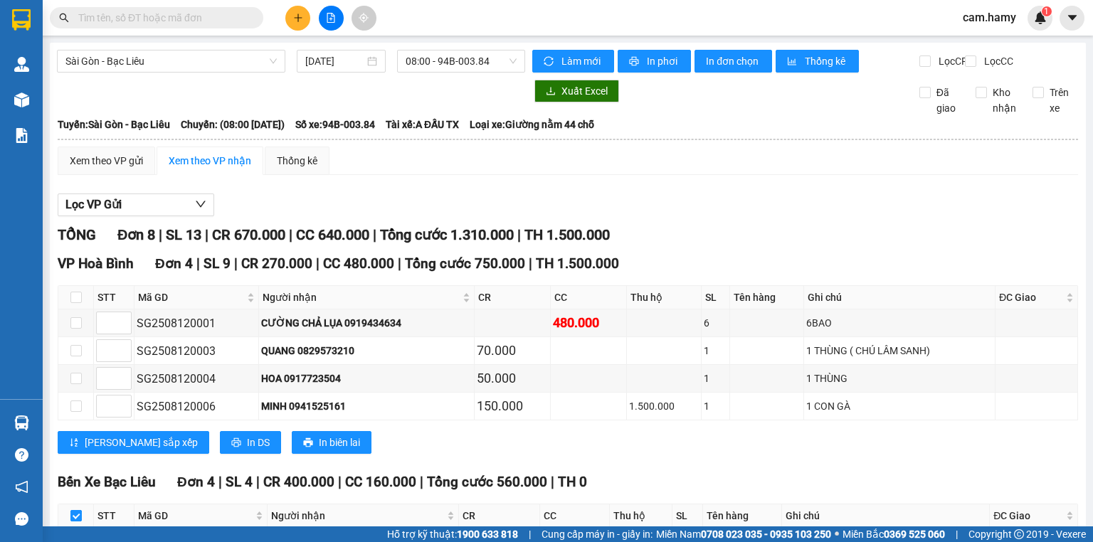
checkbox input "false"
click at [220, 11] on input "text" at bounding box center [162, 18] width 168 height 16
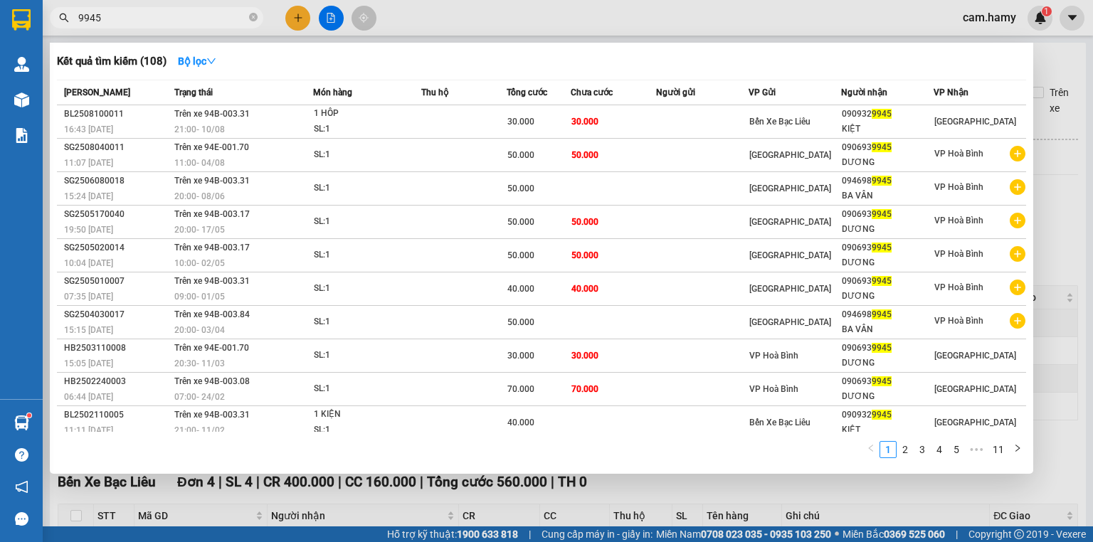
type input "9945"
